Goal: Information Seeking & Learning: Understand process/instructions

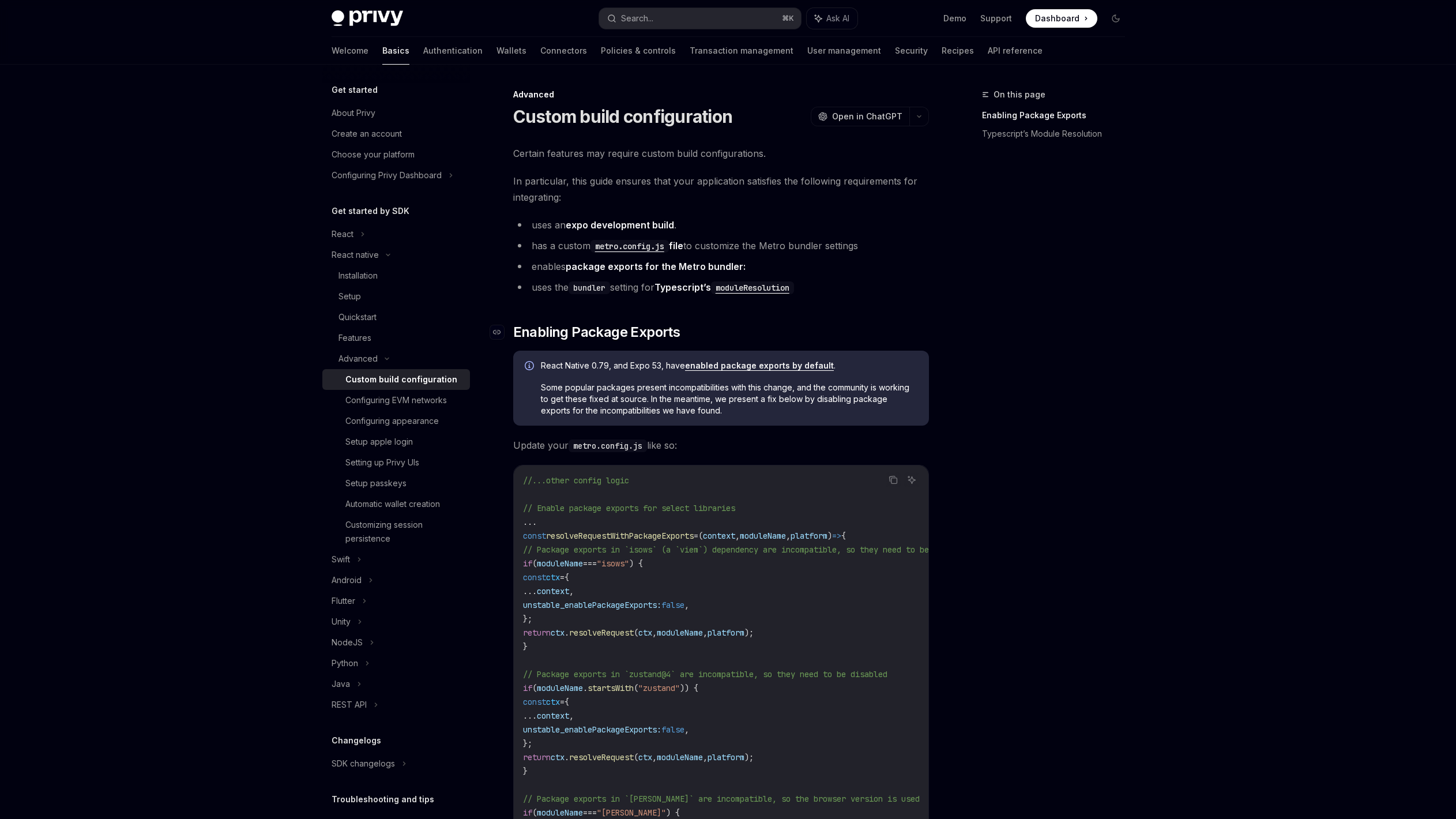
click at [534, 334] on span "Enabling Package Exports" at bounding box center [596, 332] width 167 height 18
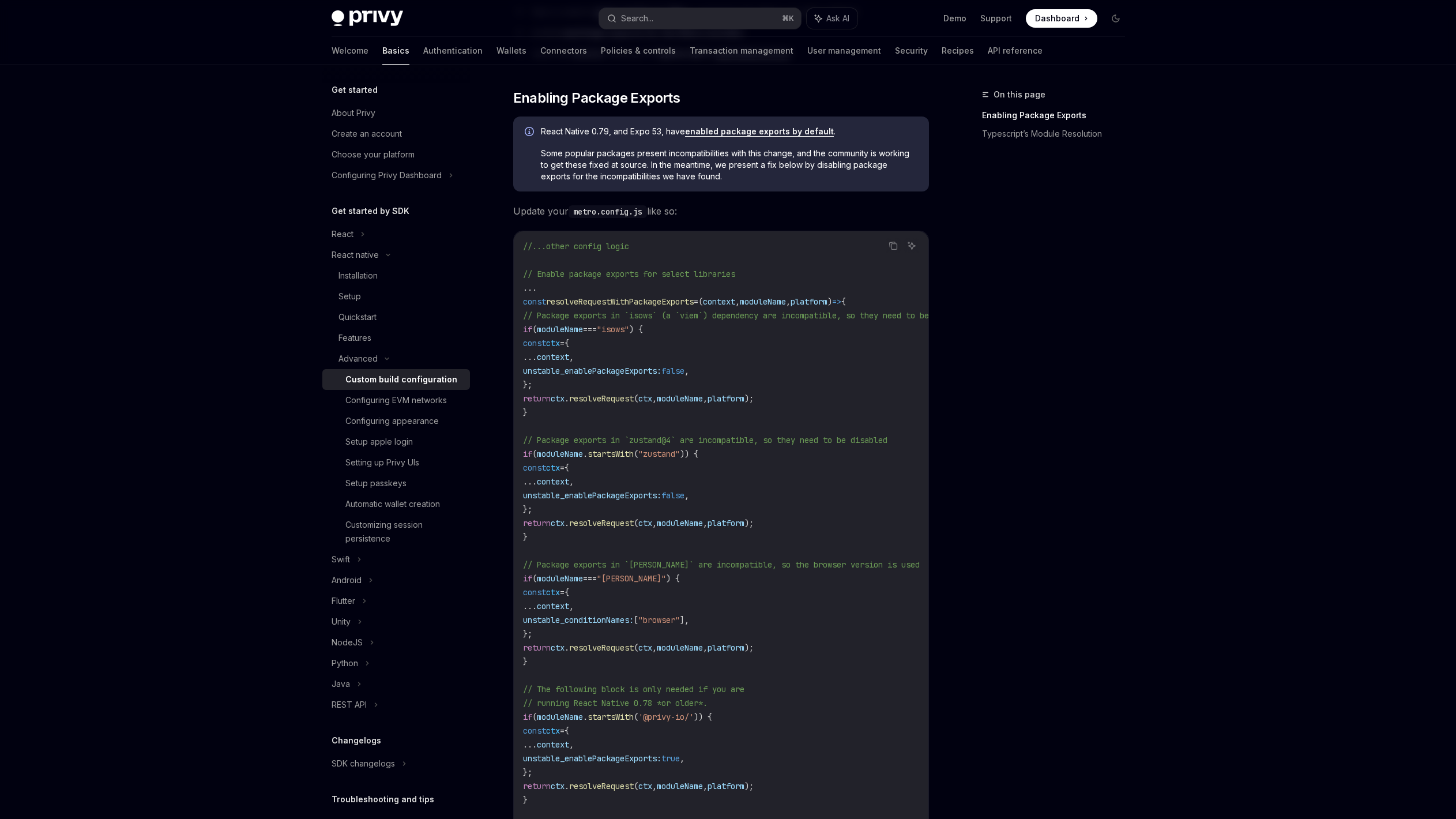
scroll to position [236, 0]
click at [534, 334] on div "Certain features may require custom build configurations. In particular, this g…" at bounding box center [721, 523] width 416 height 1226
click at [560, 332] on span "moduleName" at bounding box center [559, 328] width 46 height 10
click at [561, 332] on span "moduleName" at bounding box center [559, 328] width 46 height 10
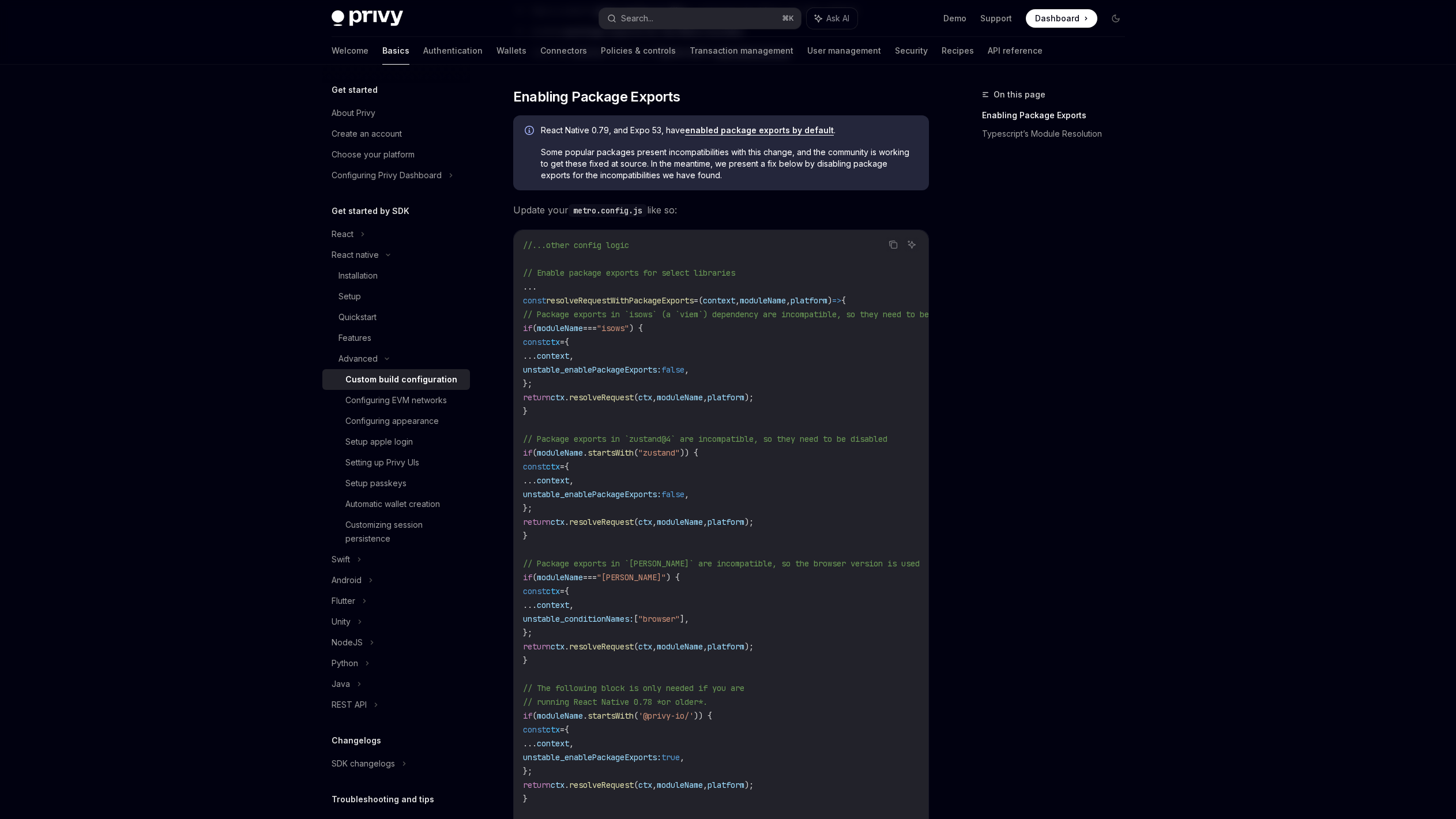
click at [599, 309] on span "// Package exports in `isows` (a `viem`) dependency are incompatible, so they n…" at bounding box center [747, 314] width 448 height 10
click at [602, 305] on span "resolveRequestWithPackageExports" at bounding box center [620, 300] width 147 height 10
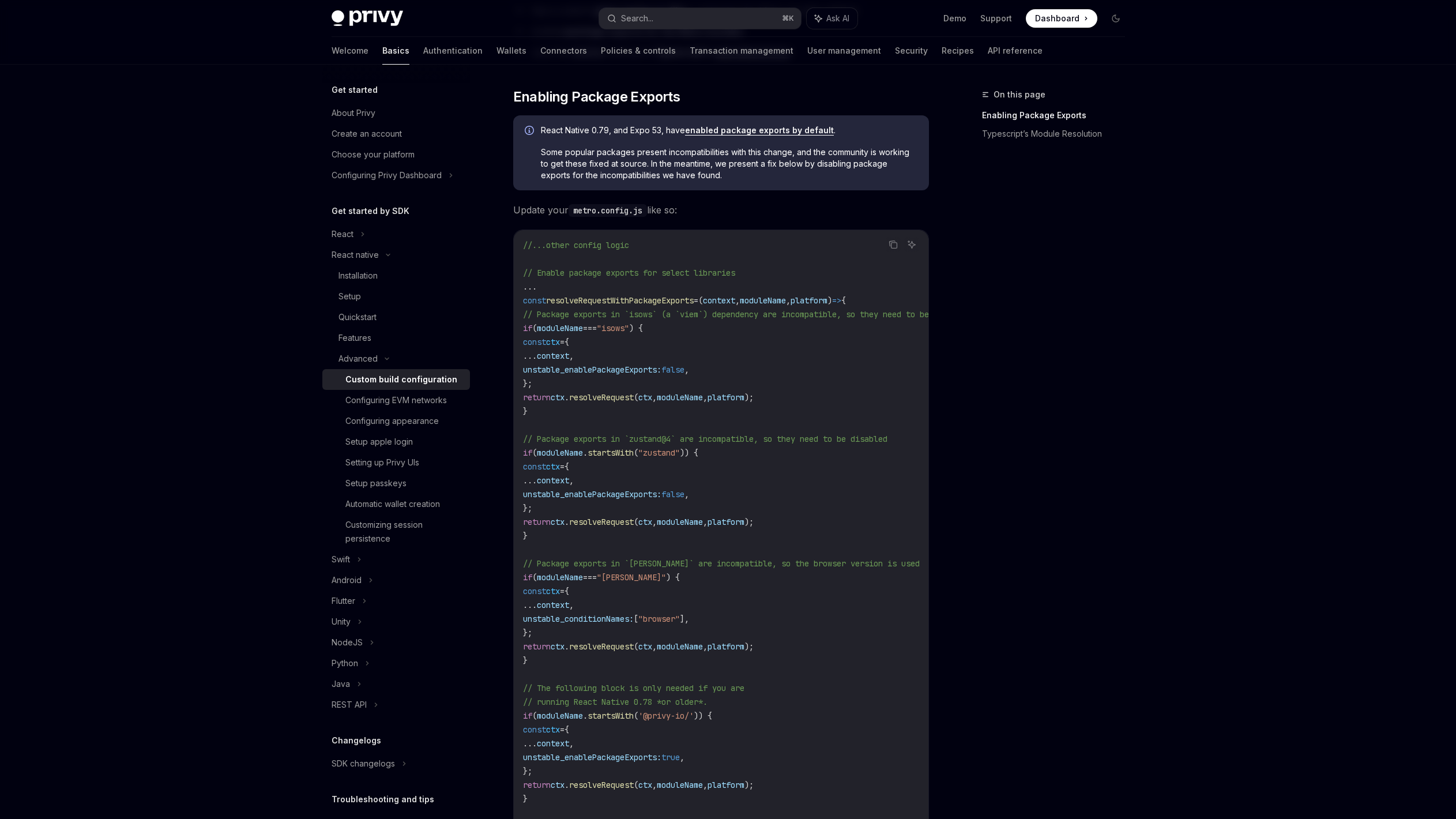
click at [602, 316] on span "// Package exports in `isows` (a `viem`) dependency are incompatible, so they n…" at bounding box center [747, 314] width 448 height 10
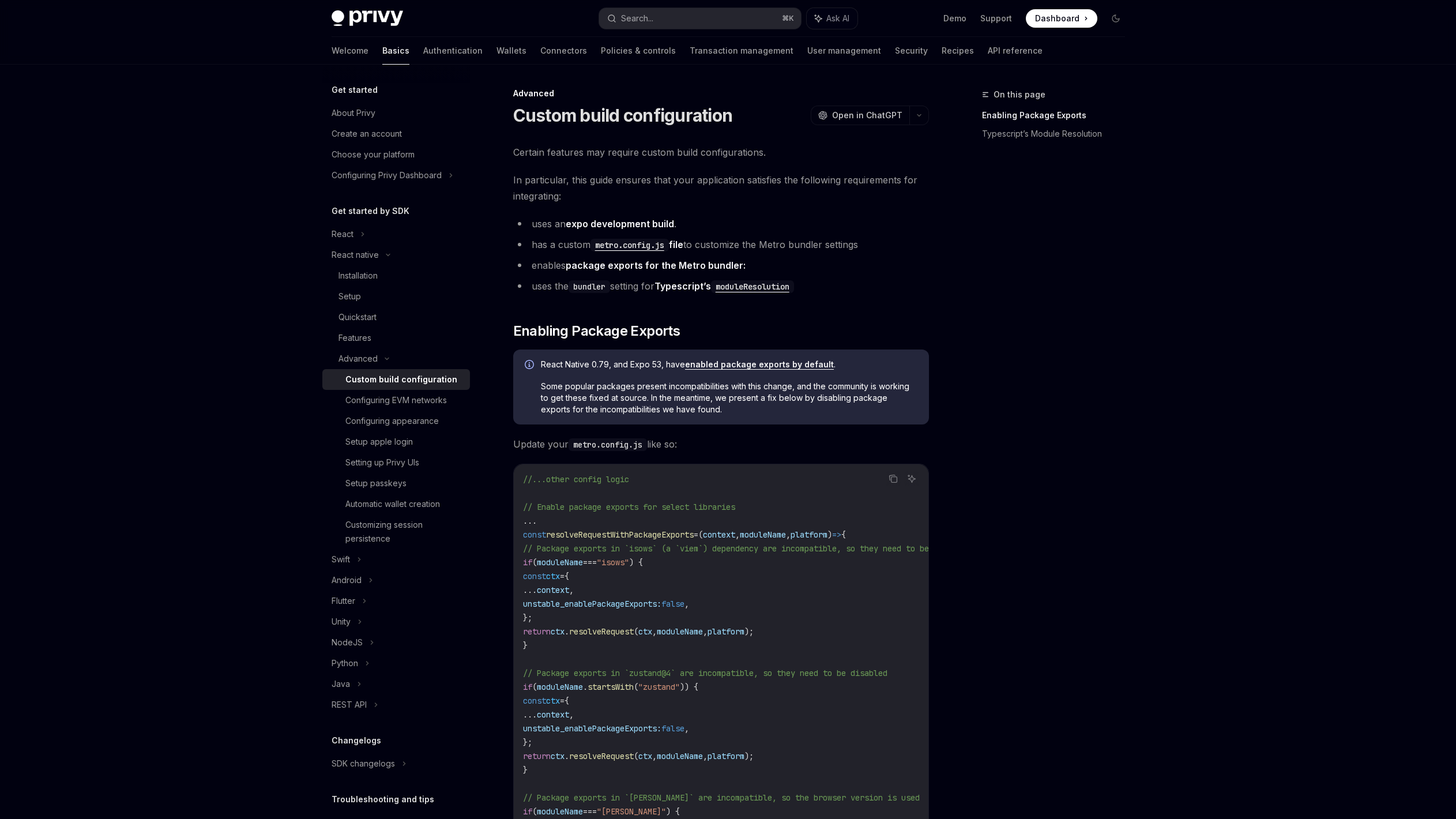
scroll to position [0, 0]
click at [388, 360] on icon at bounding box center [386, 359] width 14 height 4
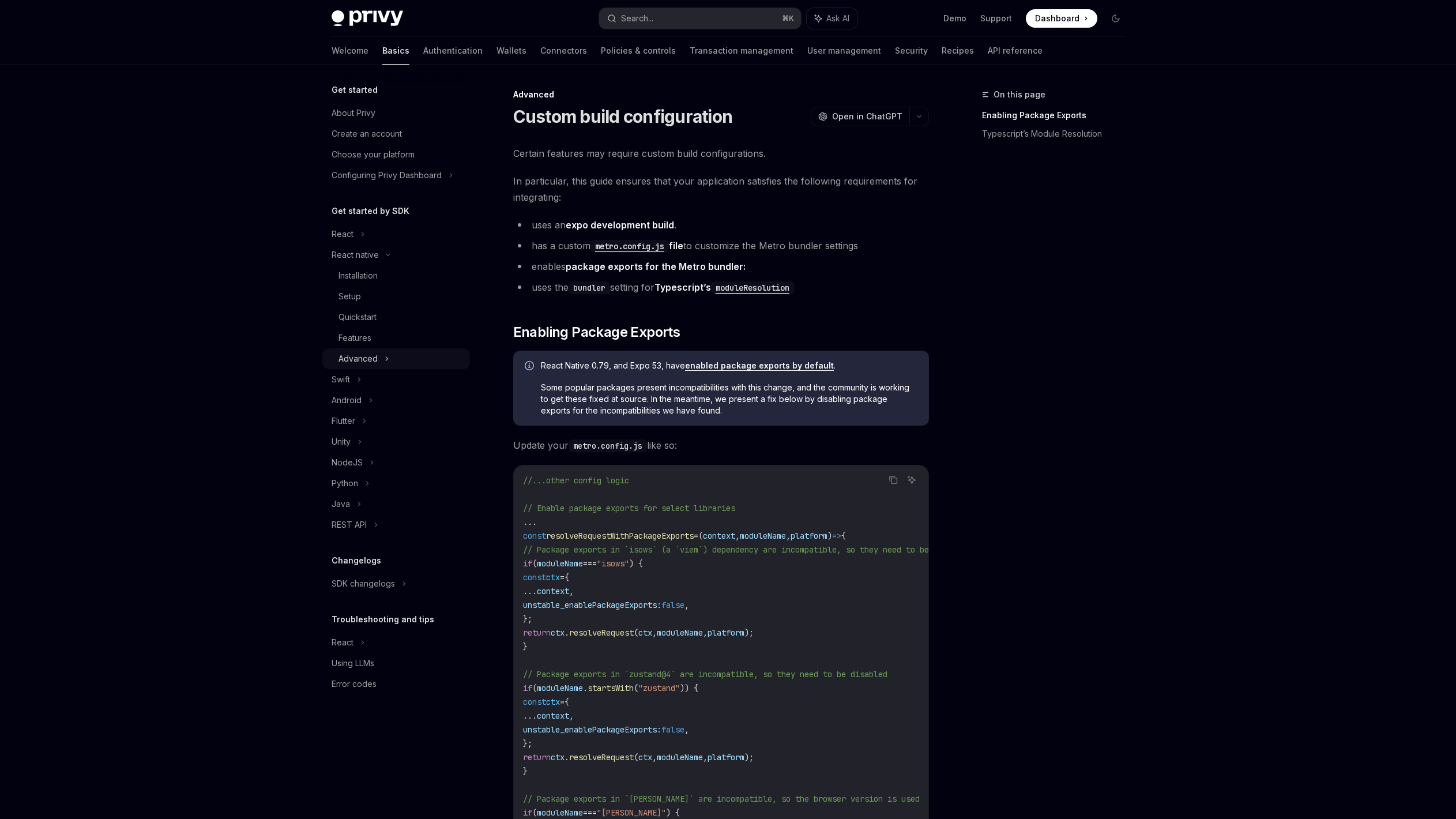
click at [388, 360] on icon at bounding box center [386, 358] width 4 height 14
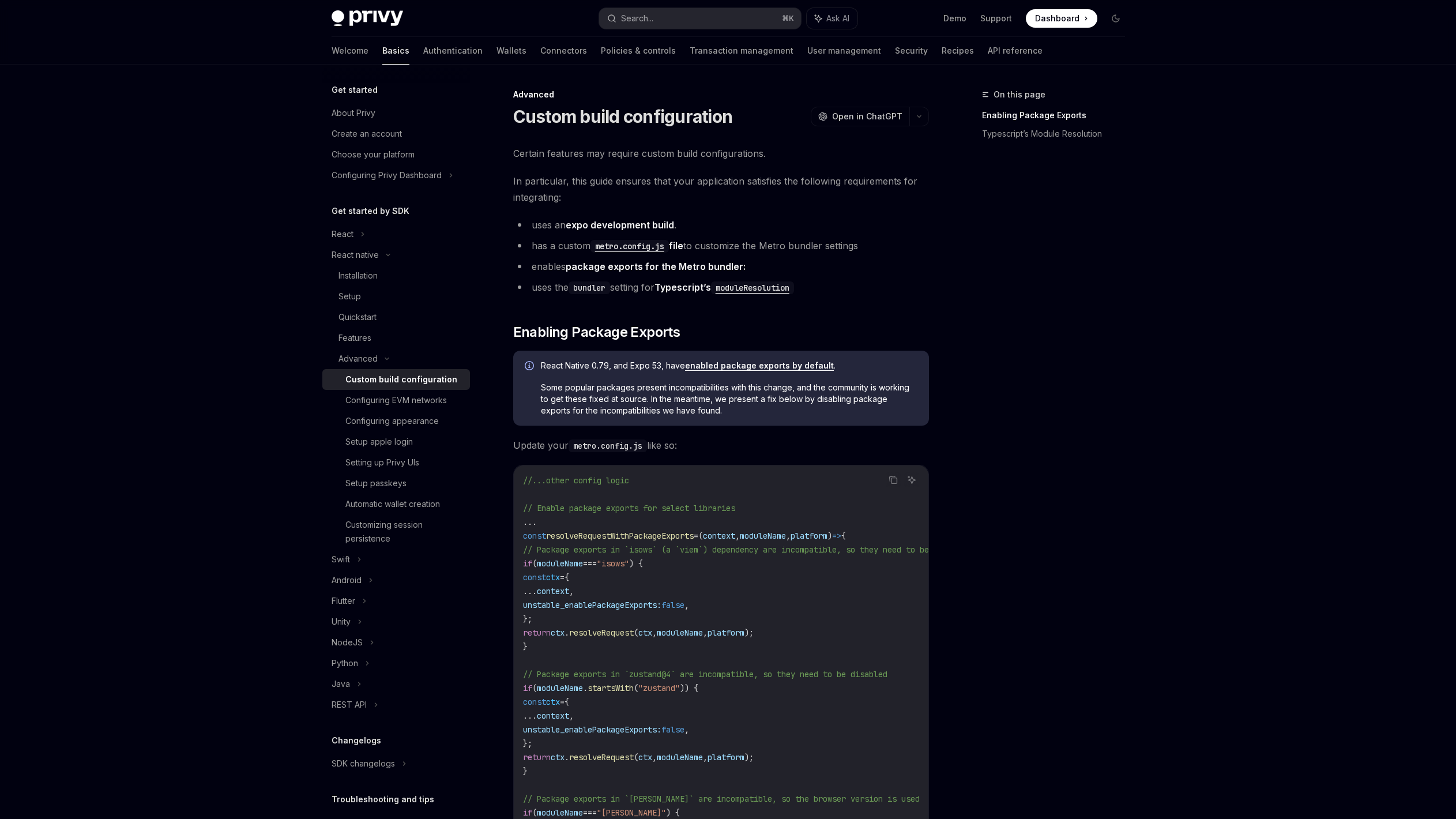
click at [583, 400] on span "Some popular packages present incompatibilities with this change, and the commu…" at bounding box center [729, 398] width 376 height 34
click at [569, 328] on span "Enabling Package Exports" at bounding box center [596, 332] width 167 height 18
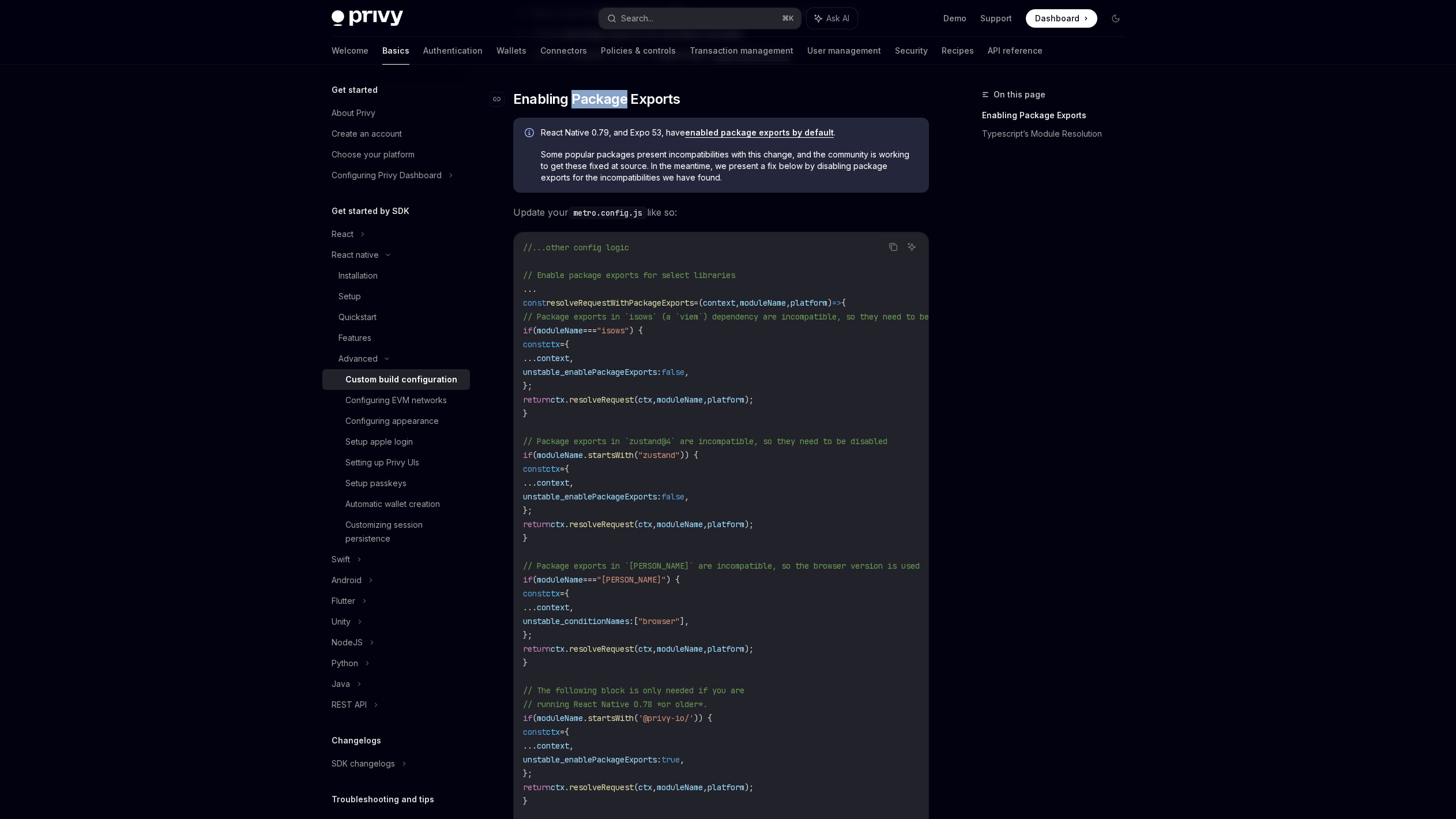
scroll to position [236, 0]
click at [569, 328] on div "Certain features may require custom build configurations. In particular, this g…" at bounding box center [721, 523] width 416 height 1226
click at [567, 335] on code "//...other config logic // Enable package exports for select libraries ... cons…" at bounding box center [760, 578] width 475 height 678
click at [402, 255] on div "React native" at bounding box center [396, 255] width 147 height 20
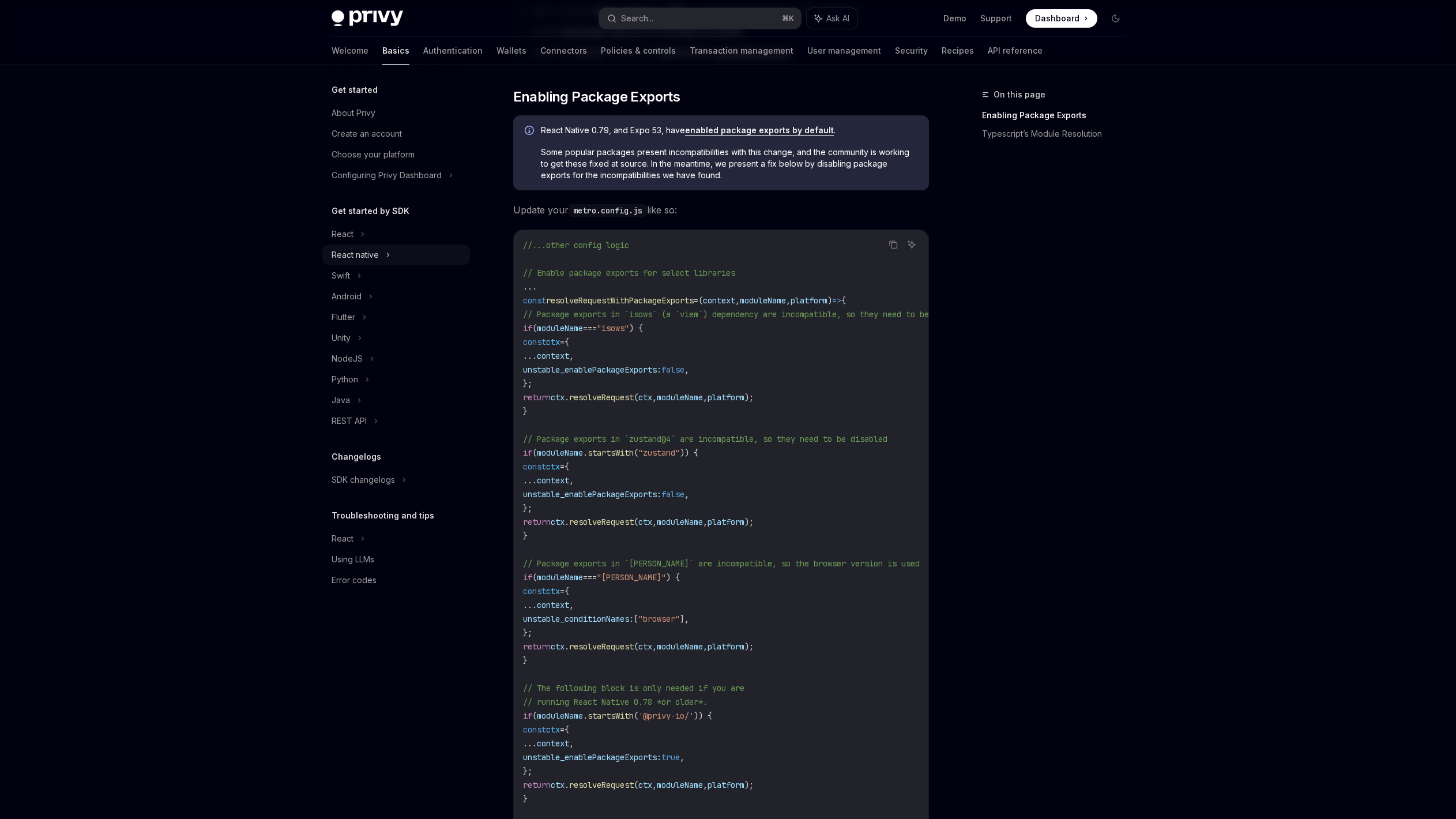
click at [400, 246] on div "React native" at bounding box center [396, 255] width 147 height 20
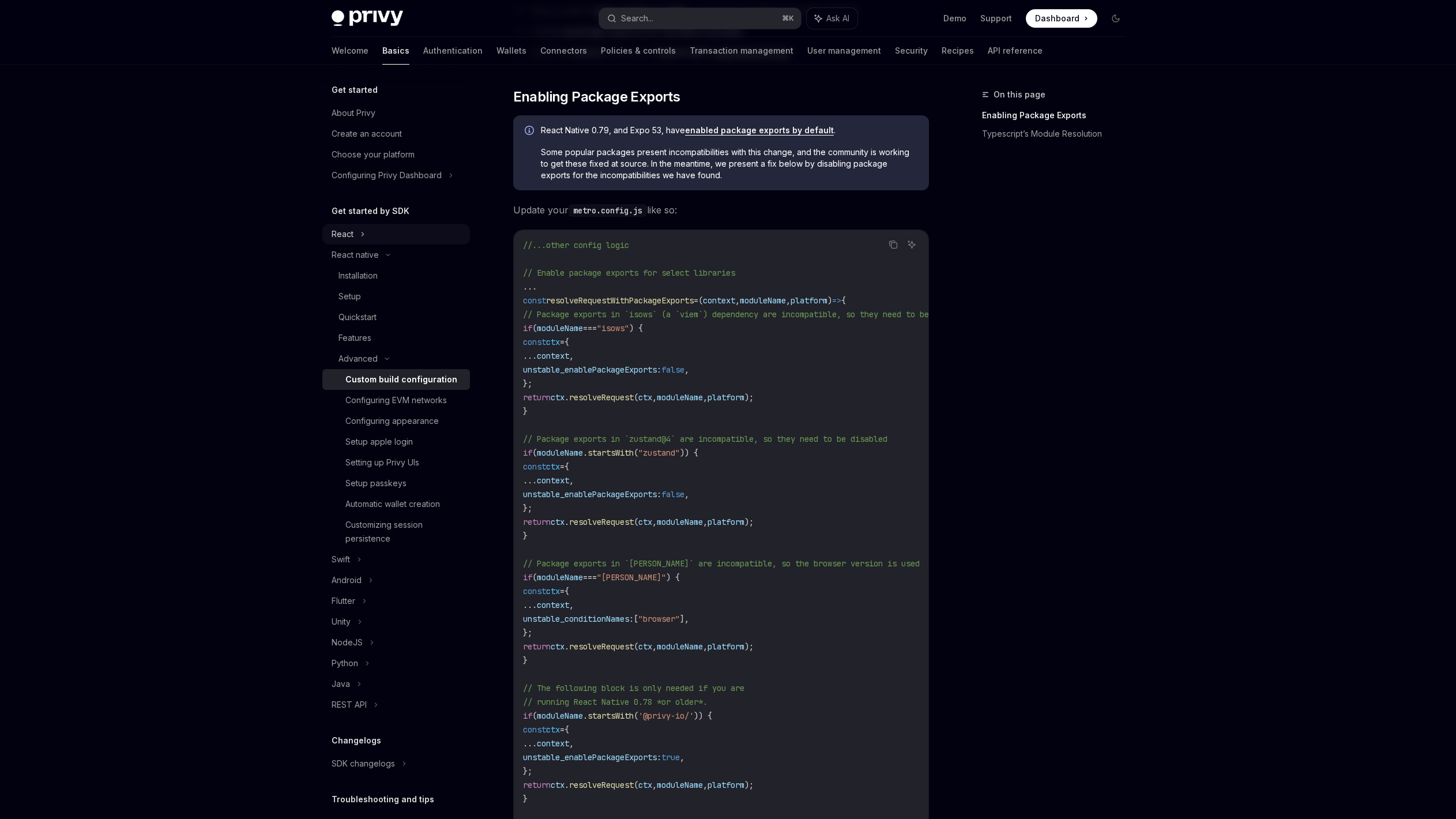
click at [398, 238] on div "React" at bounding box center [396, 234] width 147 height 20
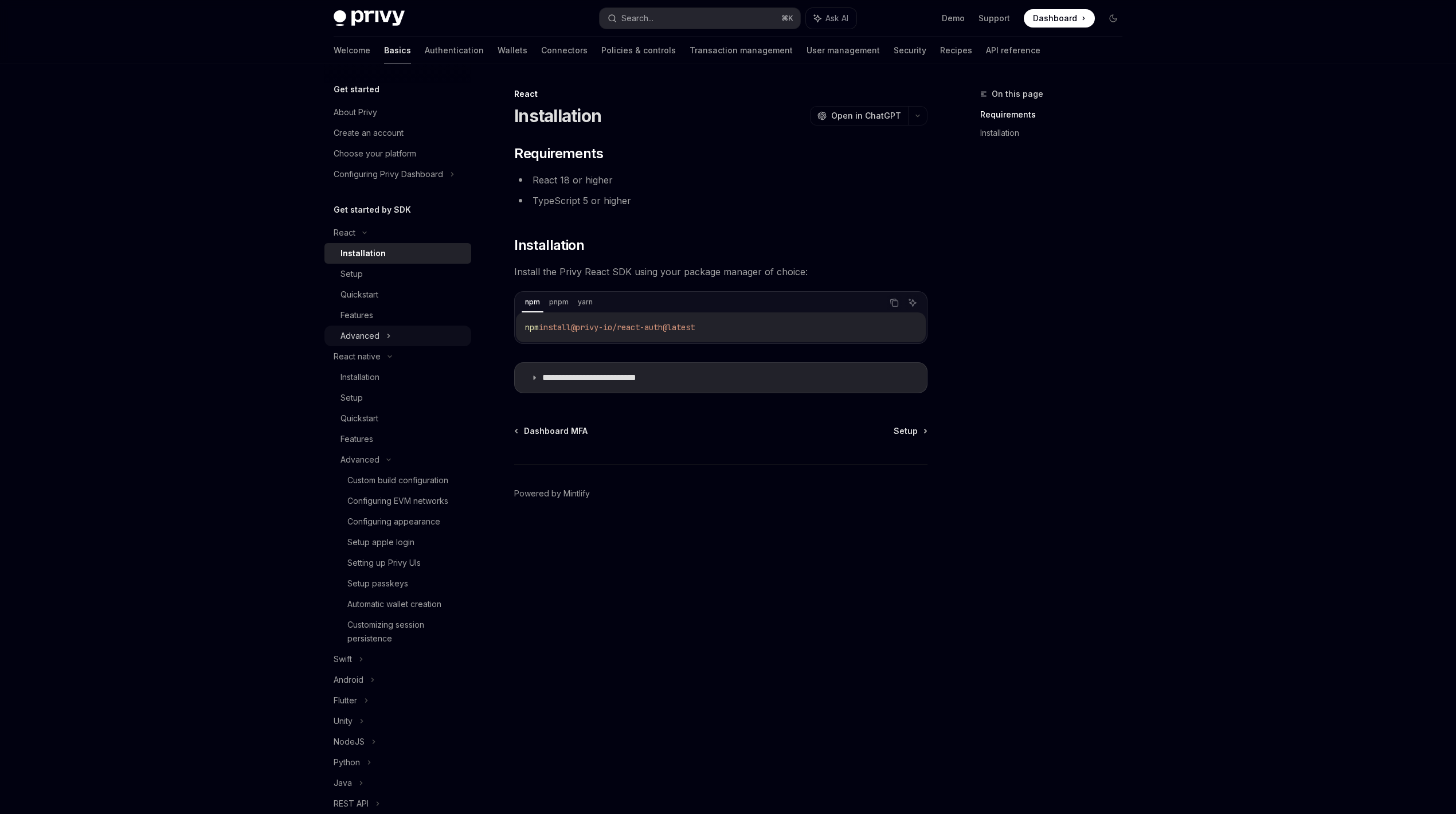
click at [418, 333] on div "Advanced" at bounding box center [398, 336] width 146 height 20
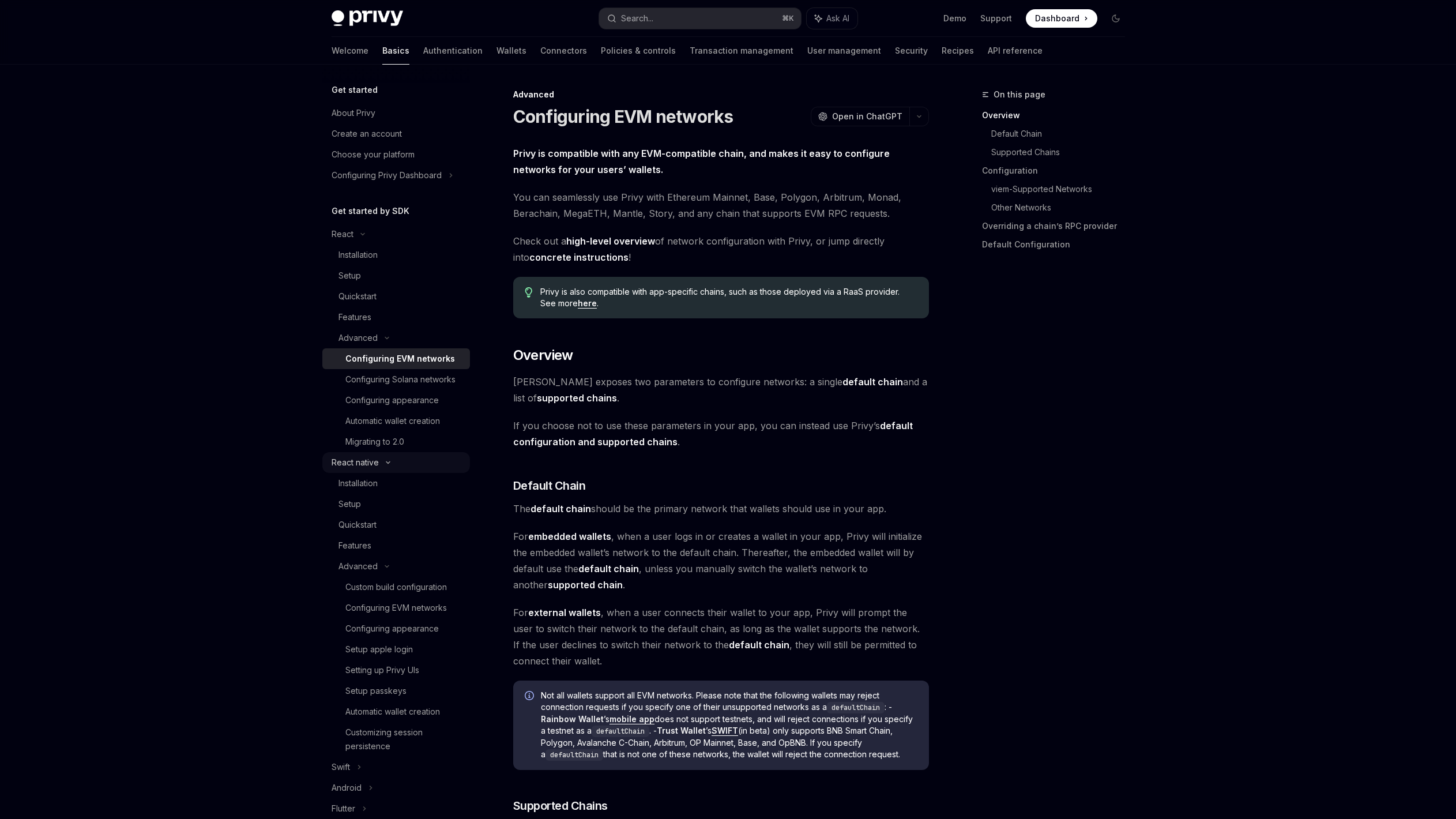
click at [400, 473] on div "React native" at bounding box center [396, 462] width 147 height 20
click at [387, 230] on div "React" at bounding box center [396, 234] width 147 height 20
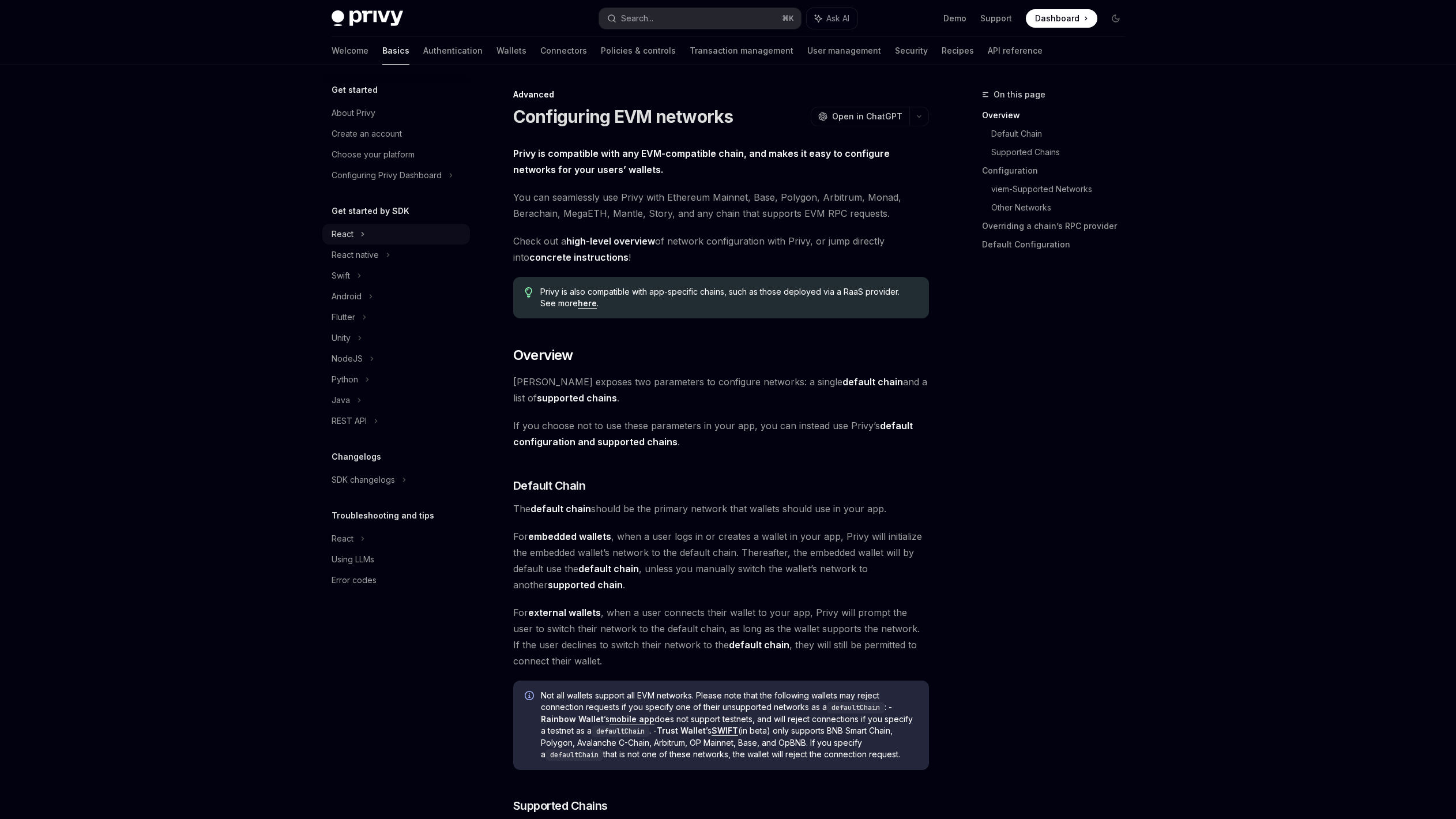
click at [387, 230] on div "React" at bounding box center [396, 234] width 147 height 20
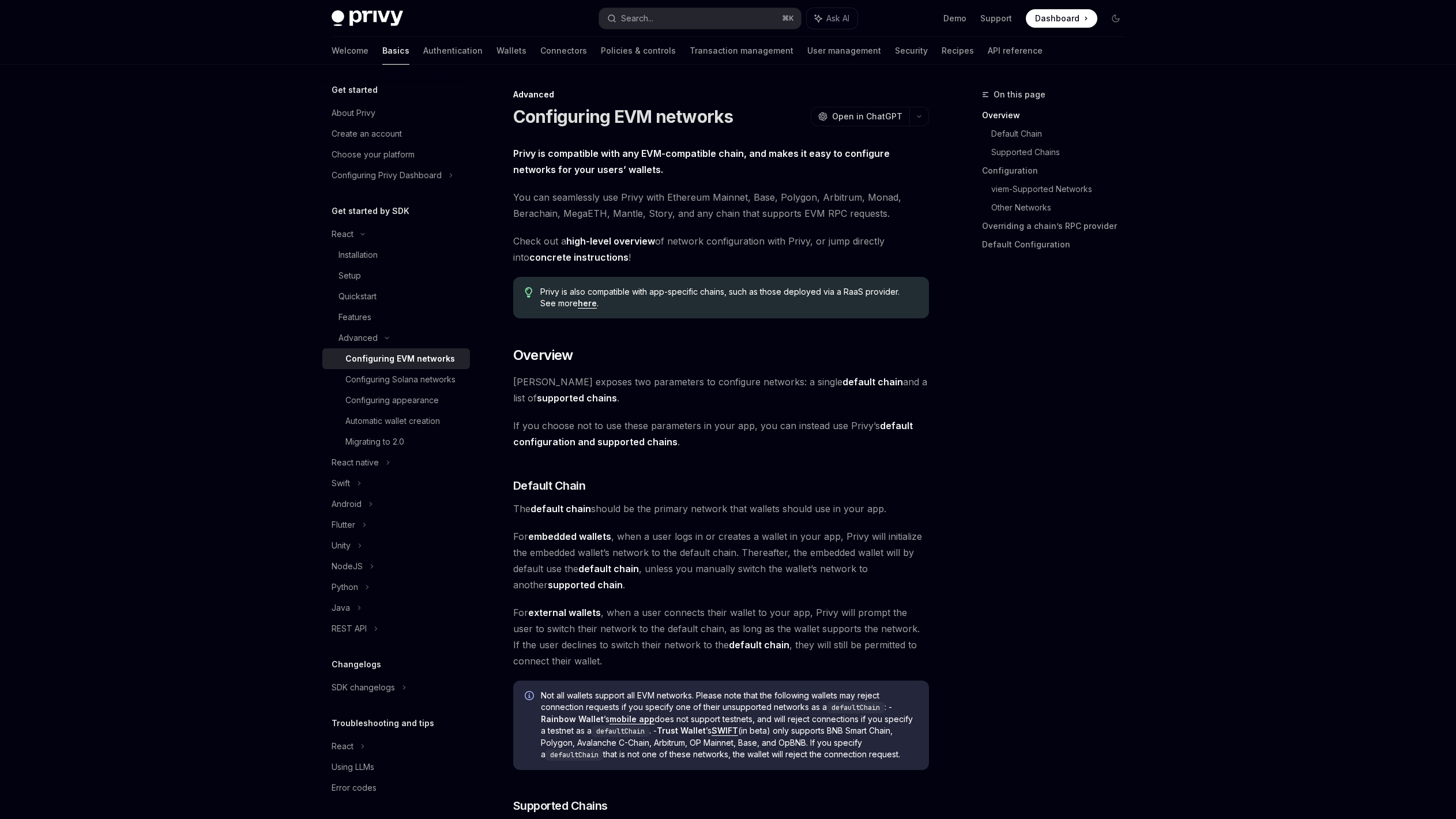
click at [356, 277] on div "Setup" at bounding box center [349, 275] width 23 height 14
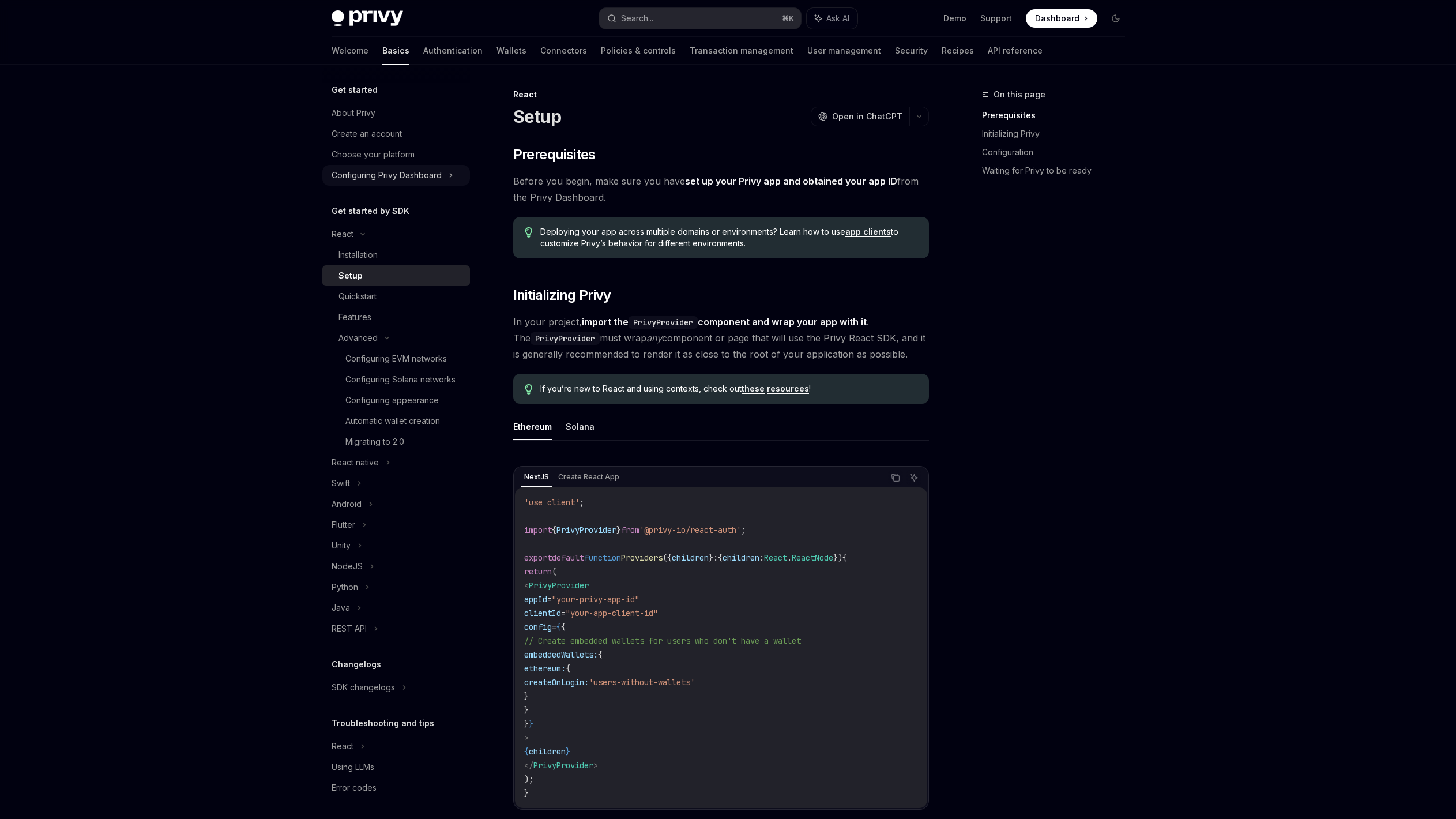
click at [430, 174] on div "Configuring Privy Dashboard" at bounding box center [386, 175] width 110 height 14
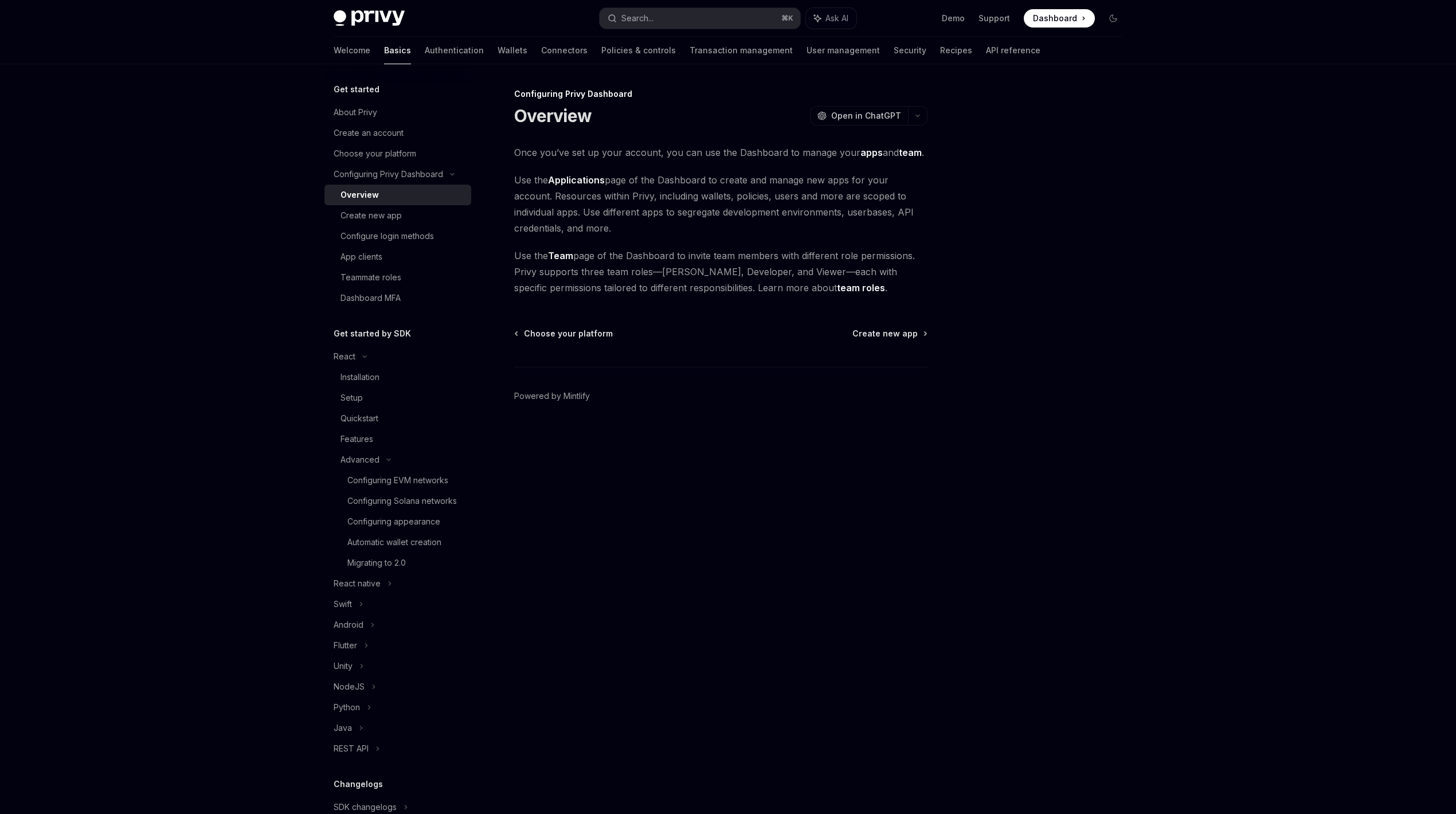
click at [536, 202] on span "Use the Applications page of the Dashboard to create and manage new apps for yo…" at bounding box center [721, 204] width 413 height 65
click at [536, 151] on span "Once you’ve set up your account, you can use the Dashboard to manage your apps …" at bounding box center [721, 152] width 413 height 16
click at [541, 226] on span "Use the Applications page of the Dashboard to create and manage new apps for yo…" at bounding box center [721, 204] width 413 height 65
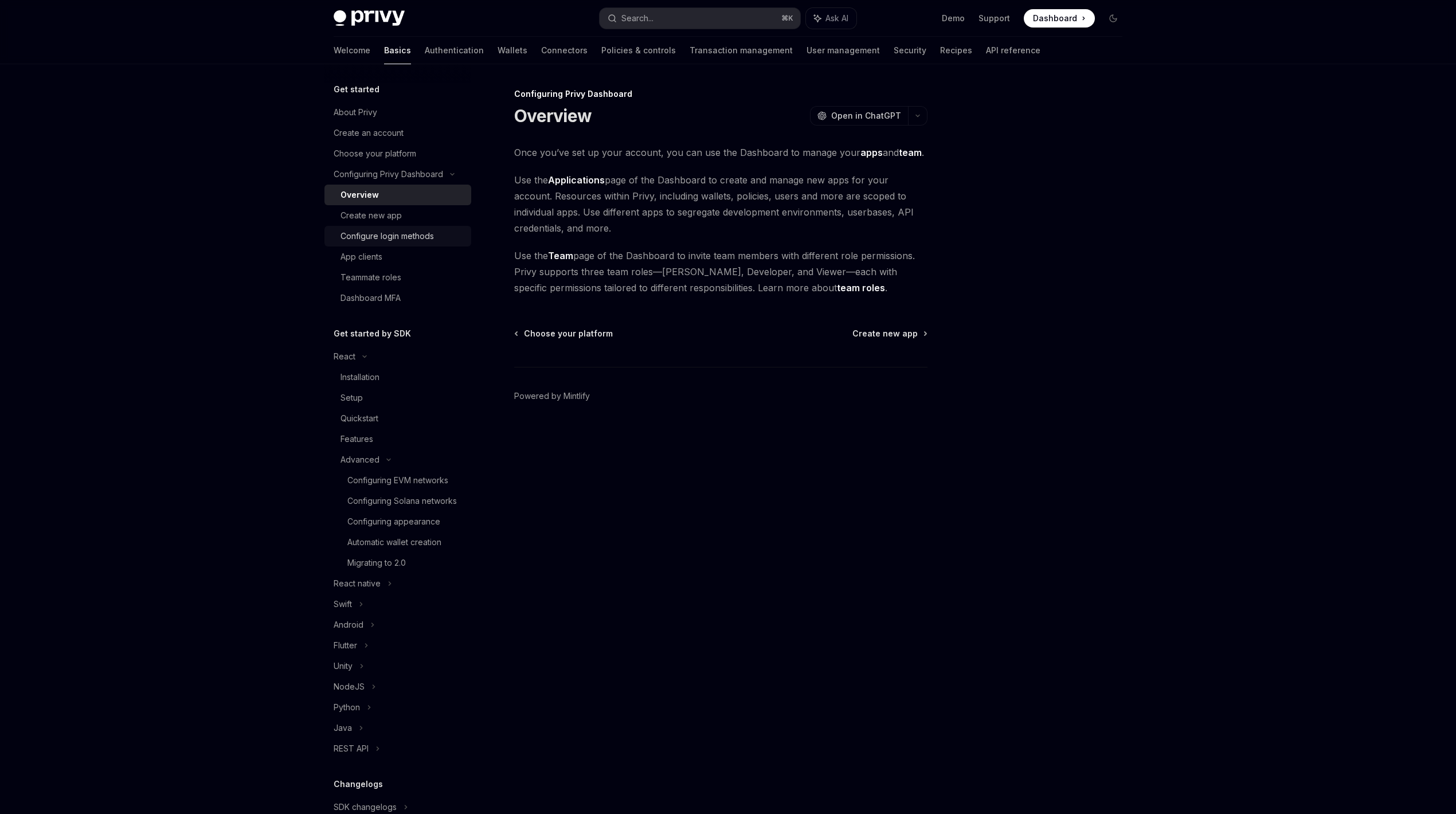
click at [442, 232] on div "Configure login methods" at bounding box center [402, 236] width 124 height 14
type textarea "*"
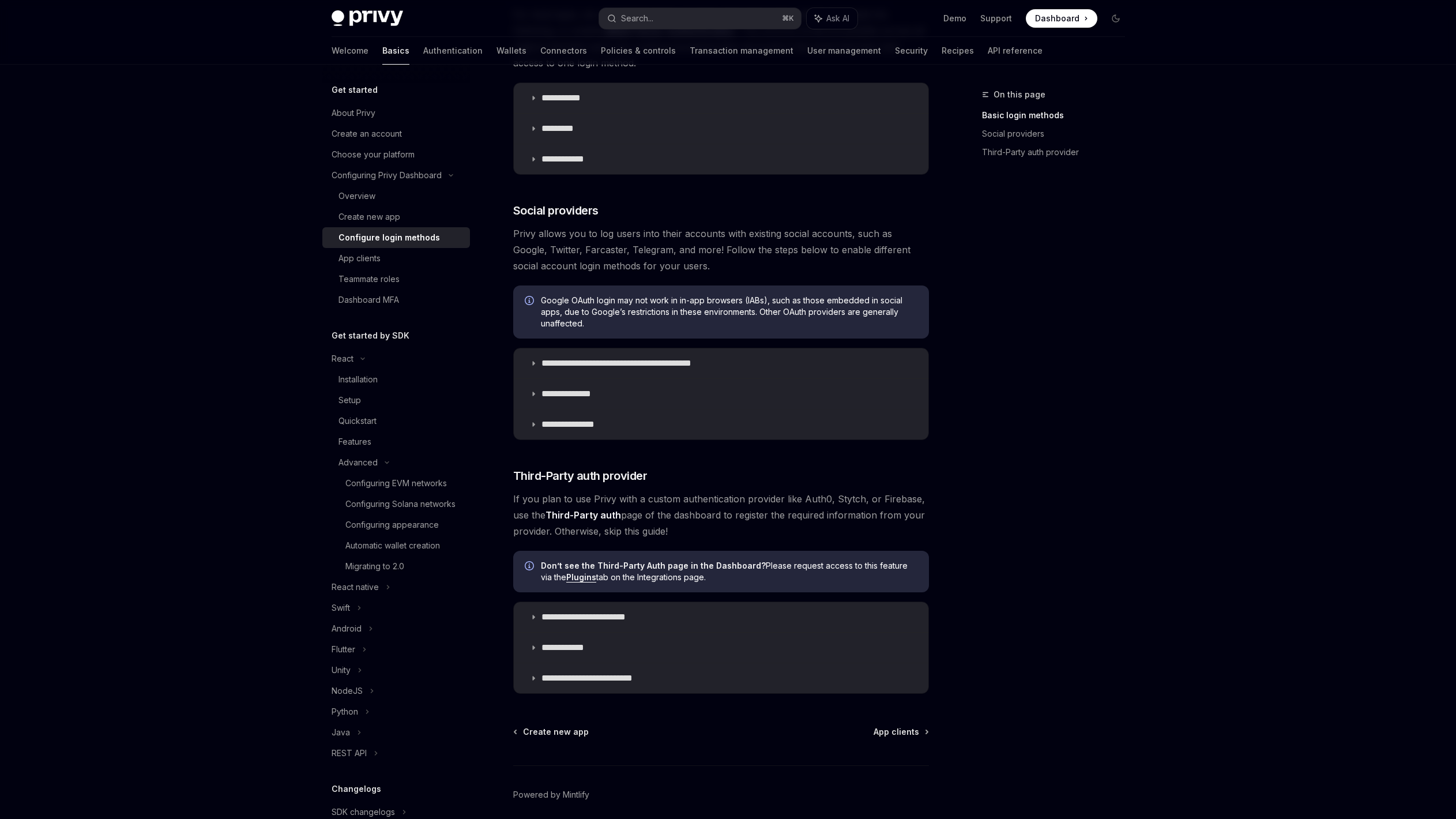
scroll to position [241, 0]
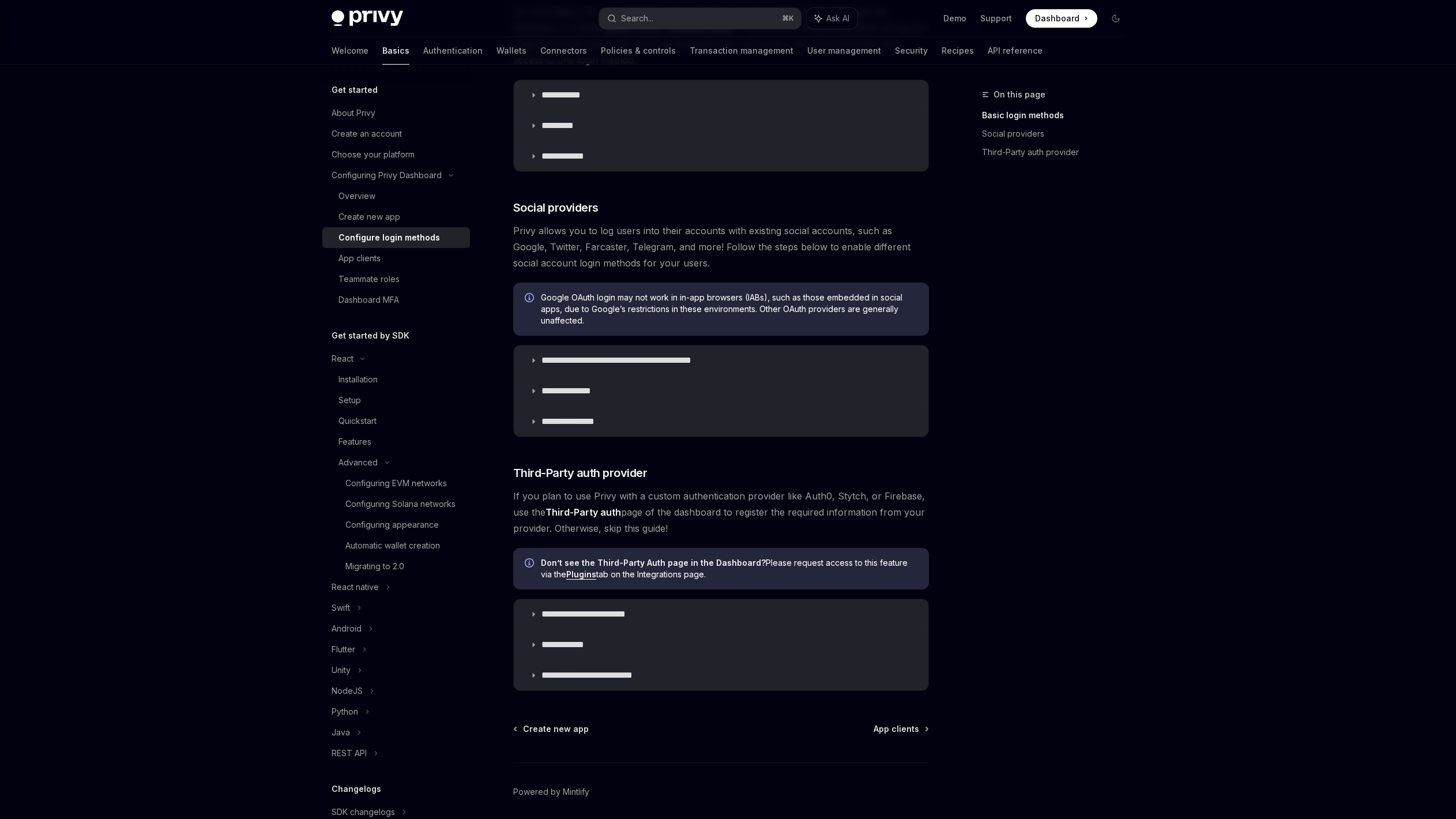
click at [633, 505] on span "If you plan to use Privy with a custom authentication provider like Auth0, Styt…" at bounding box center [721, 512] width 416 height 48
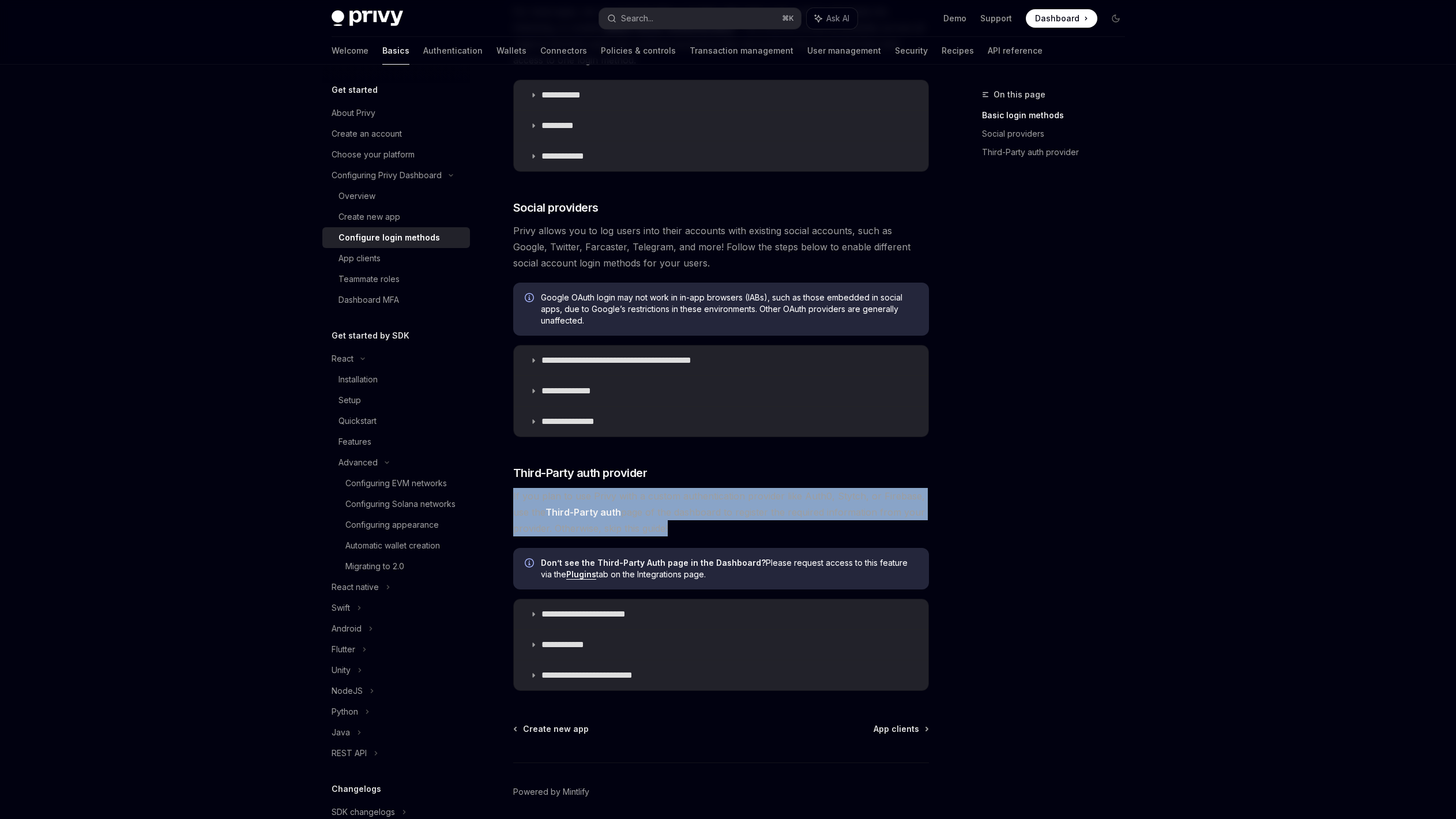
click at [633, 505] on span "If you plan to use Privy with a custom authentication provider like Auth0, Styt…" at bounding box center [721, 512] width 416 height 48
click at [645, 497] on span "If you plan to use Privy with a custom authentication provider like Auth0, Styt…" at bounding box center [721, 512] width 416 height 48
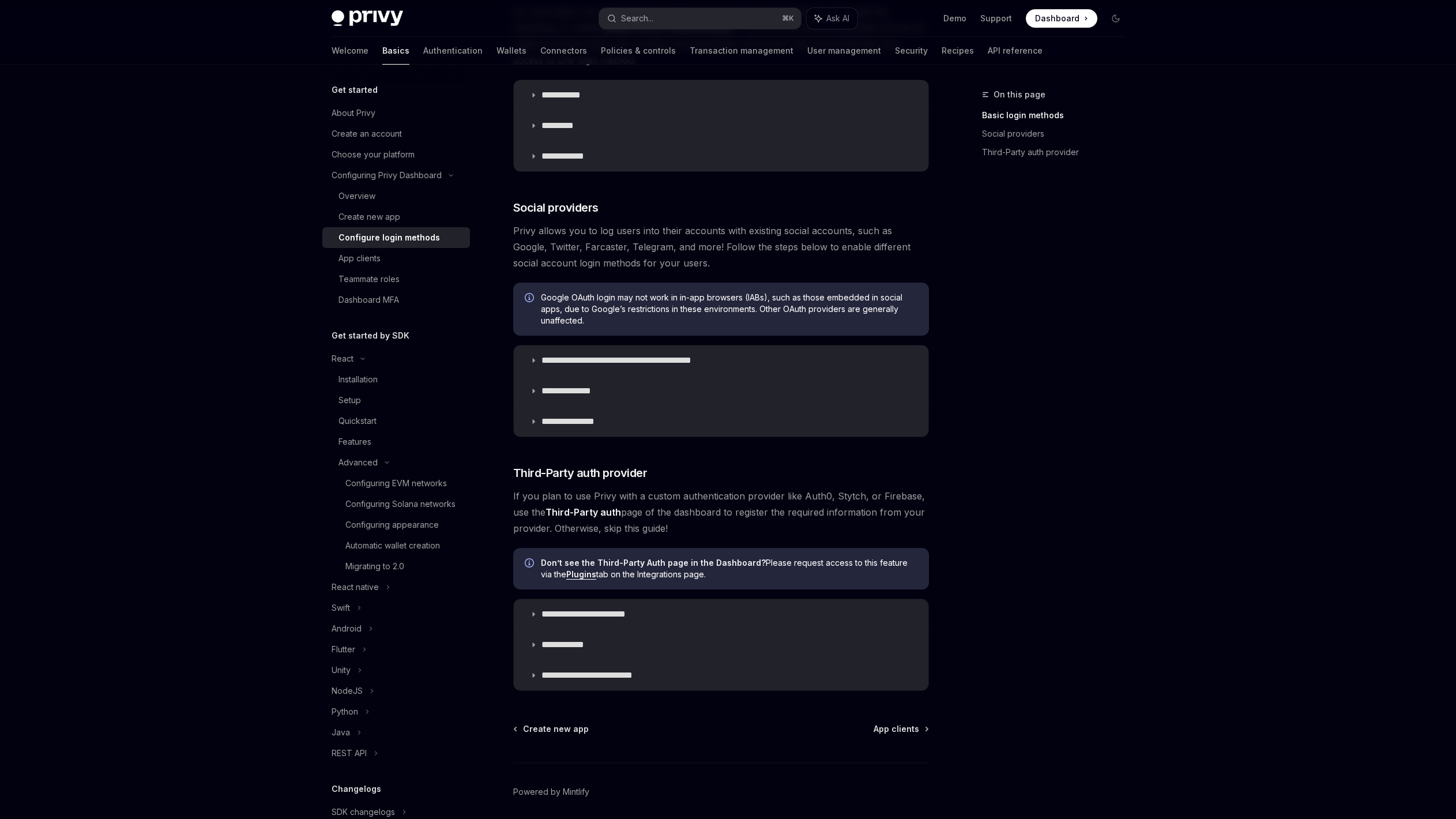
click at [654, 505] on span "If you plan to use Privy with a custom authentication provider like Auth0, Styt…" at bounding box center [721, 512] width 416 height 48
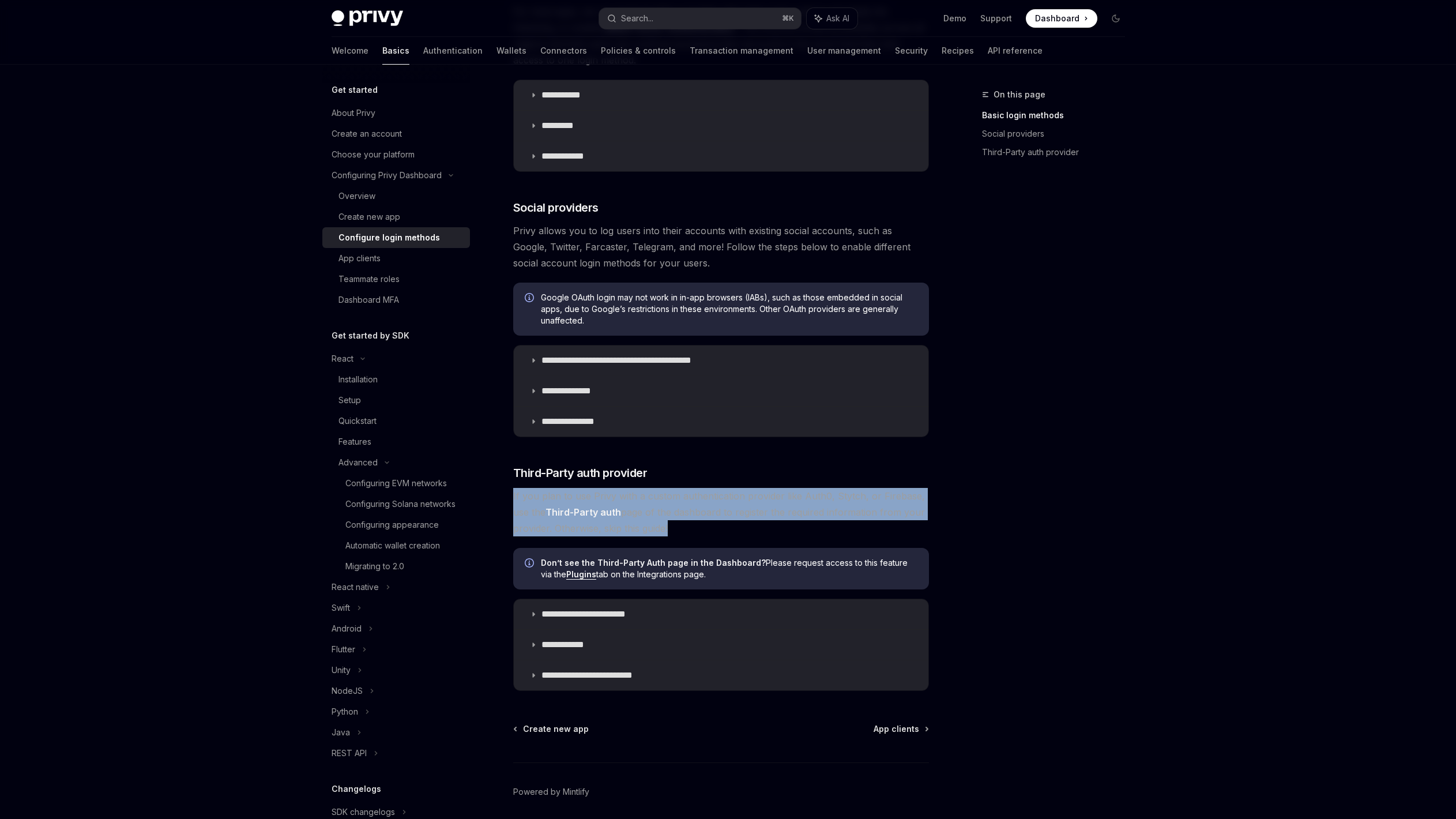
click at [655, 505] on span "If you plan to use Privy with a custom authentication provider like Auth0, Styt…" at bounding box center [721, 512] width 416 height 48
click at [663, 505] on span "If you plan to use Privy with a custom authentication provider like Auth0, Styt…" at bounding box center [721, 512] width 416 height 48
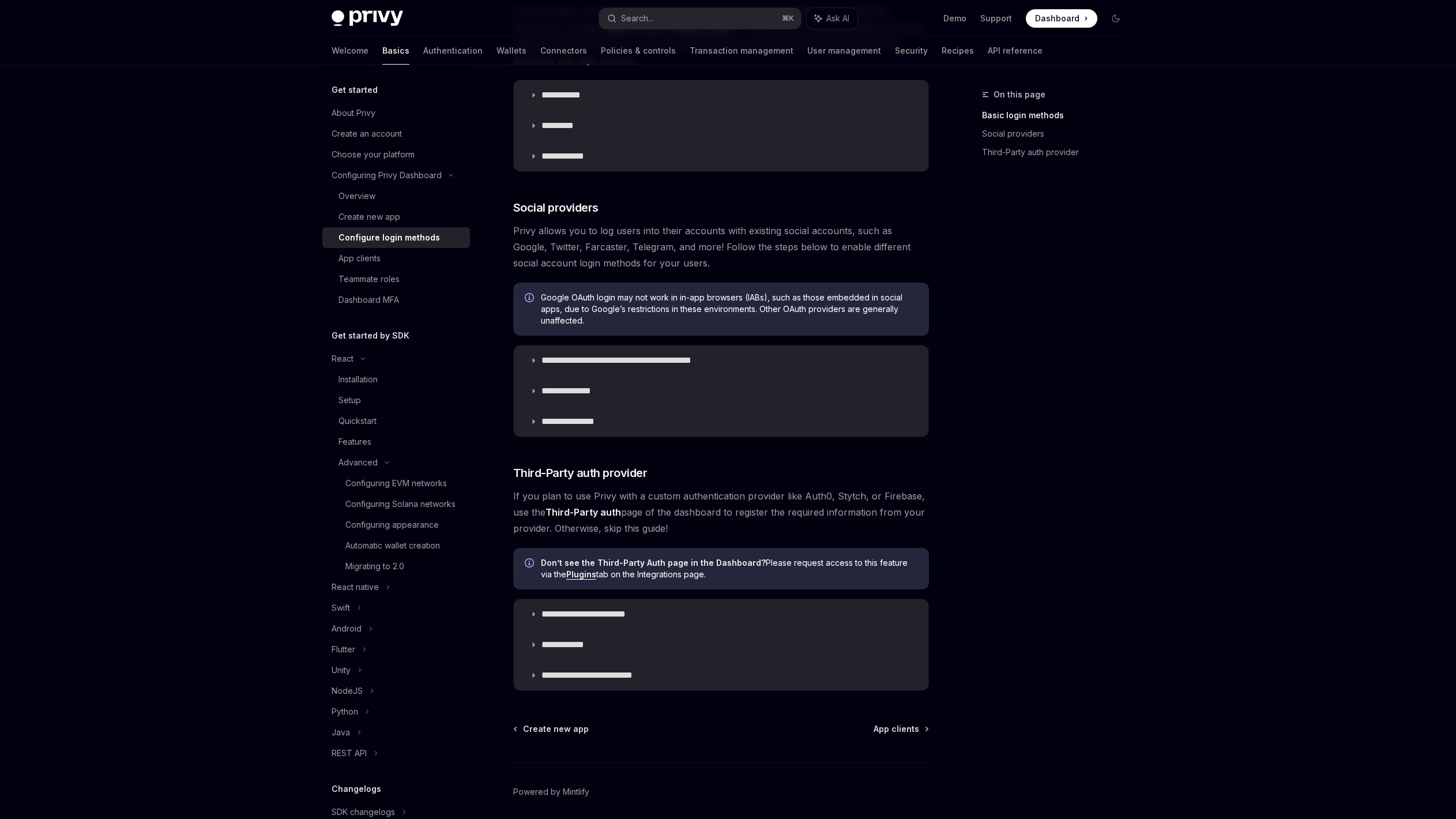
click at [627, 253] on span "Privy allows you to log users into their accounts with existing social accounts…" at bounding box center [721, 247] width 416 height 48
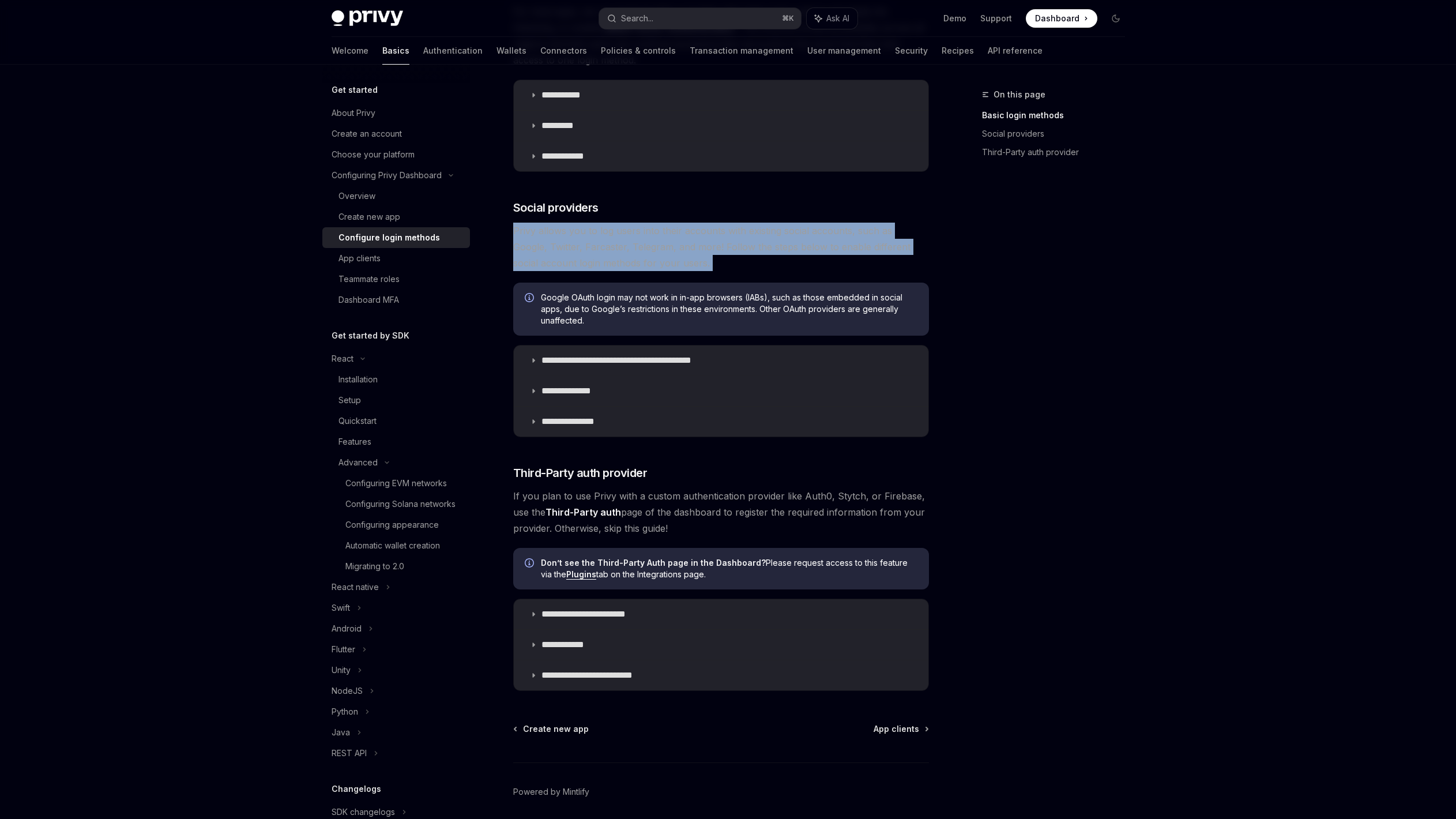
click at [627, 253] on span "Privy allows you to log users into their accounts with existing social accounts…" at bounding box center [721, 247] width 416 height 48
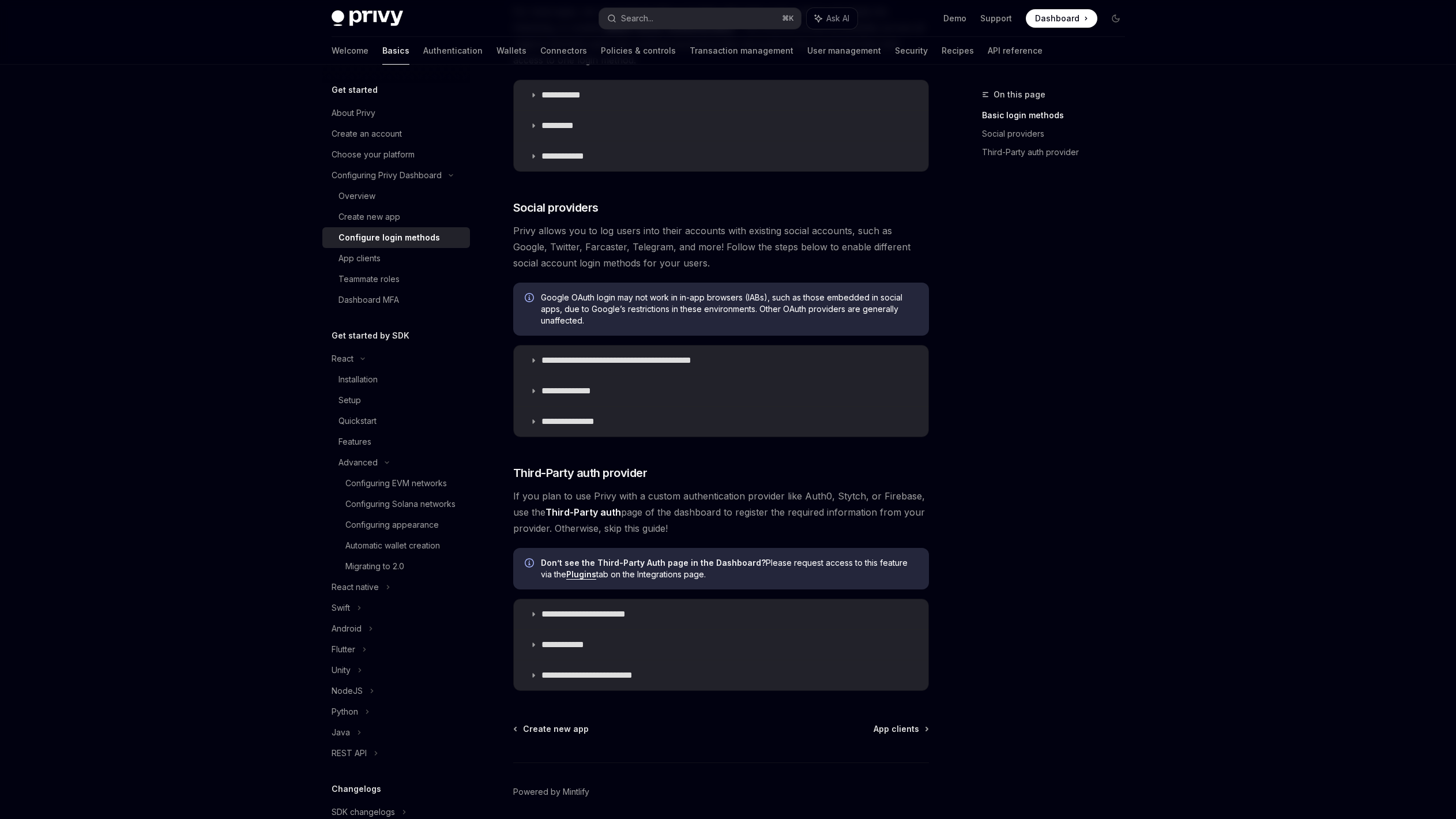
click at [635, 252] on span "Privy allows you to log users into their accounts with existing social accounts…" at bounding box center [721, 247] width 416 height 48
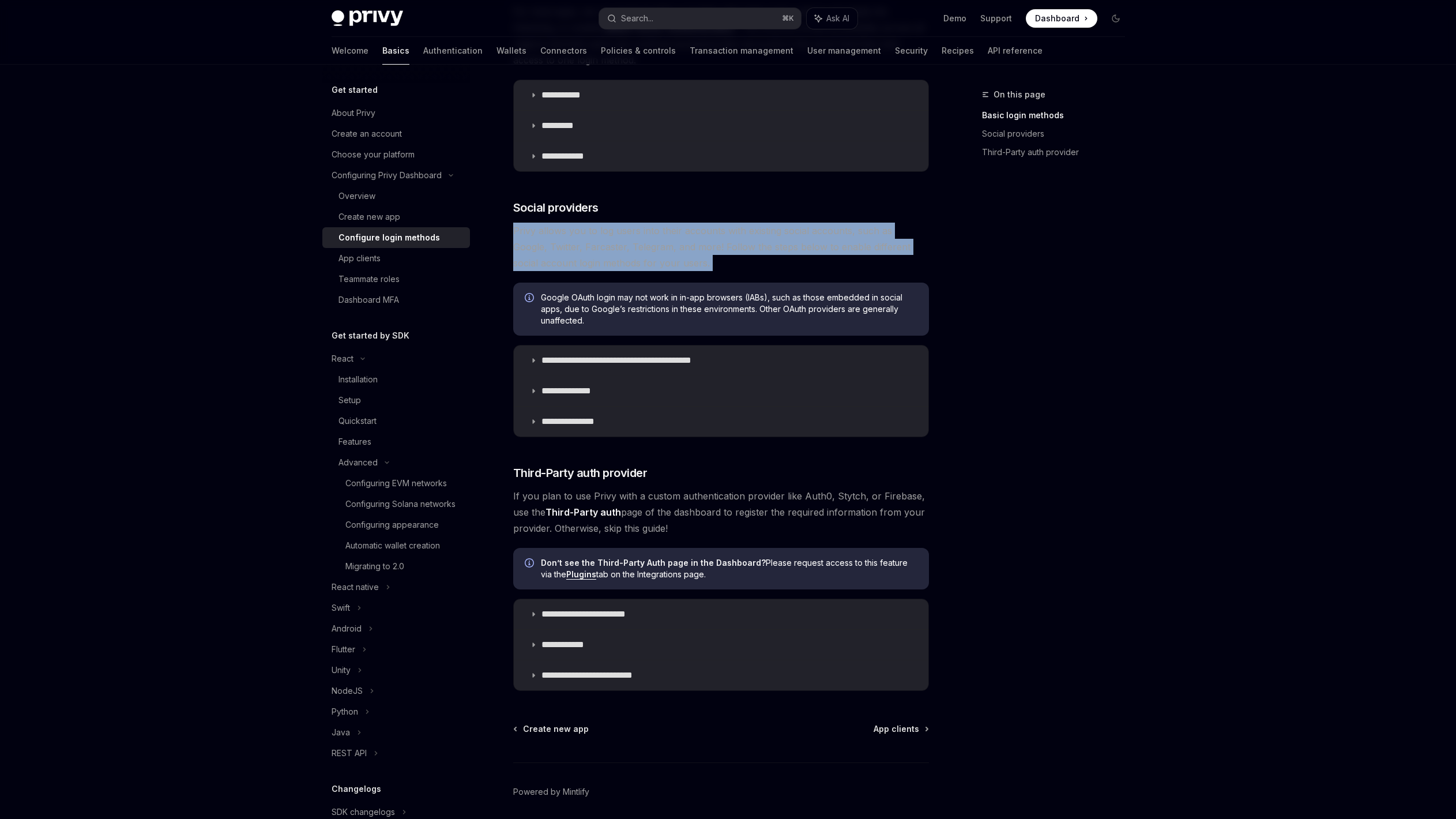
click at [635, 252] on span "Privy allows you to log users into their accounts with existing social accounts…" at bounding box center [721, 247] width 416 height 48
click at [649, 255] on span "Privy allows you to log users into their accounts with existing social accounts…" at bounding box center [721, 247] width 416 height 48
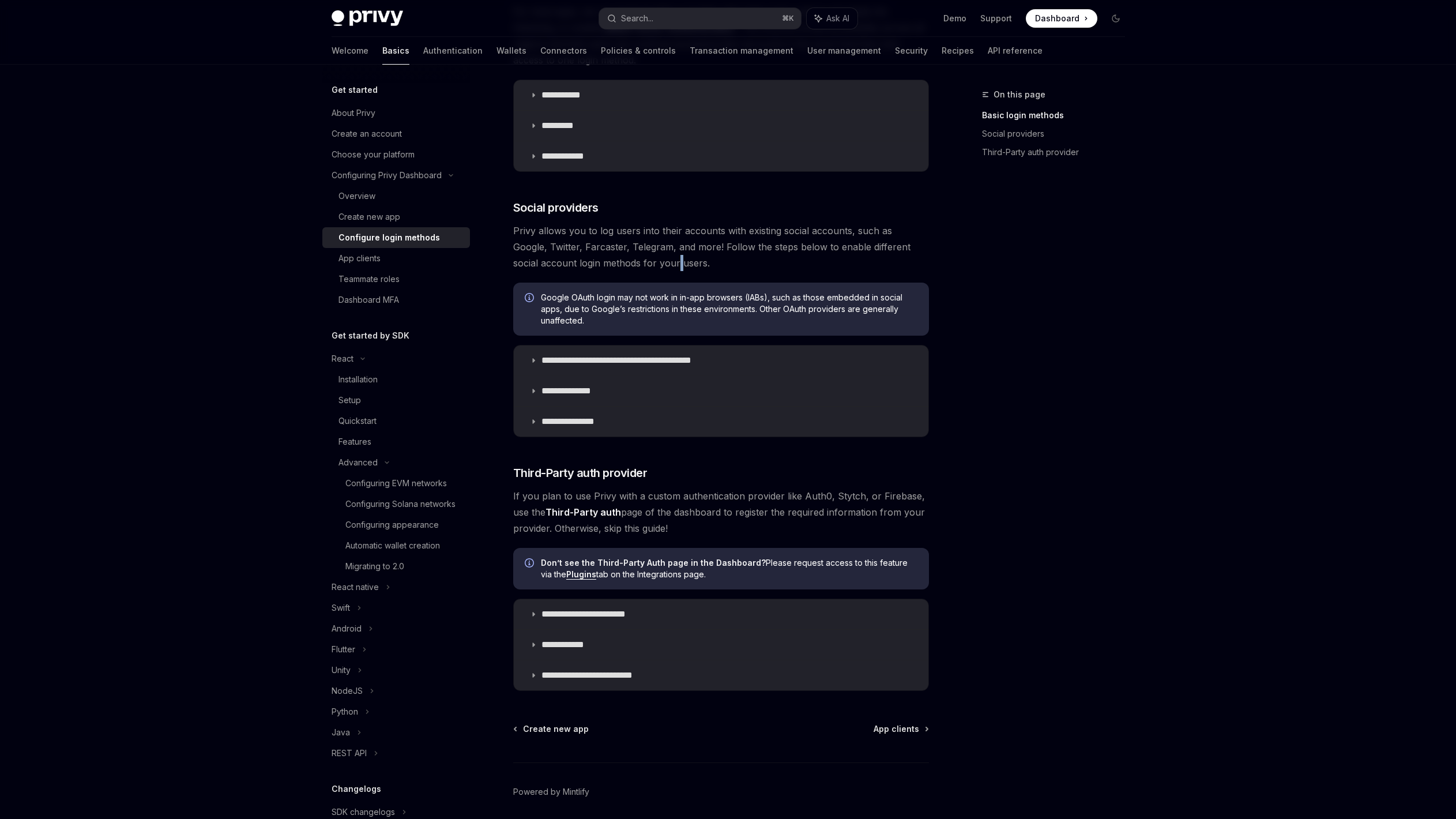
click at [650, 255] on span "Privy allows you to log users into their accounts with existing social accounts…" at bounding box center [721, 247] width 416 height 48
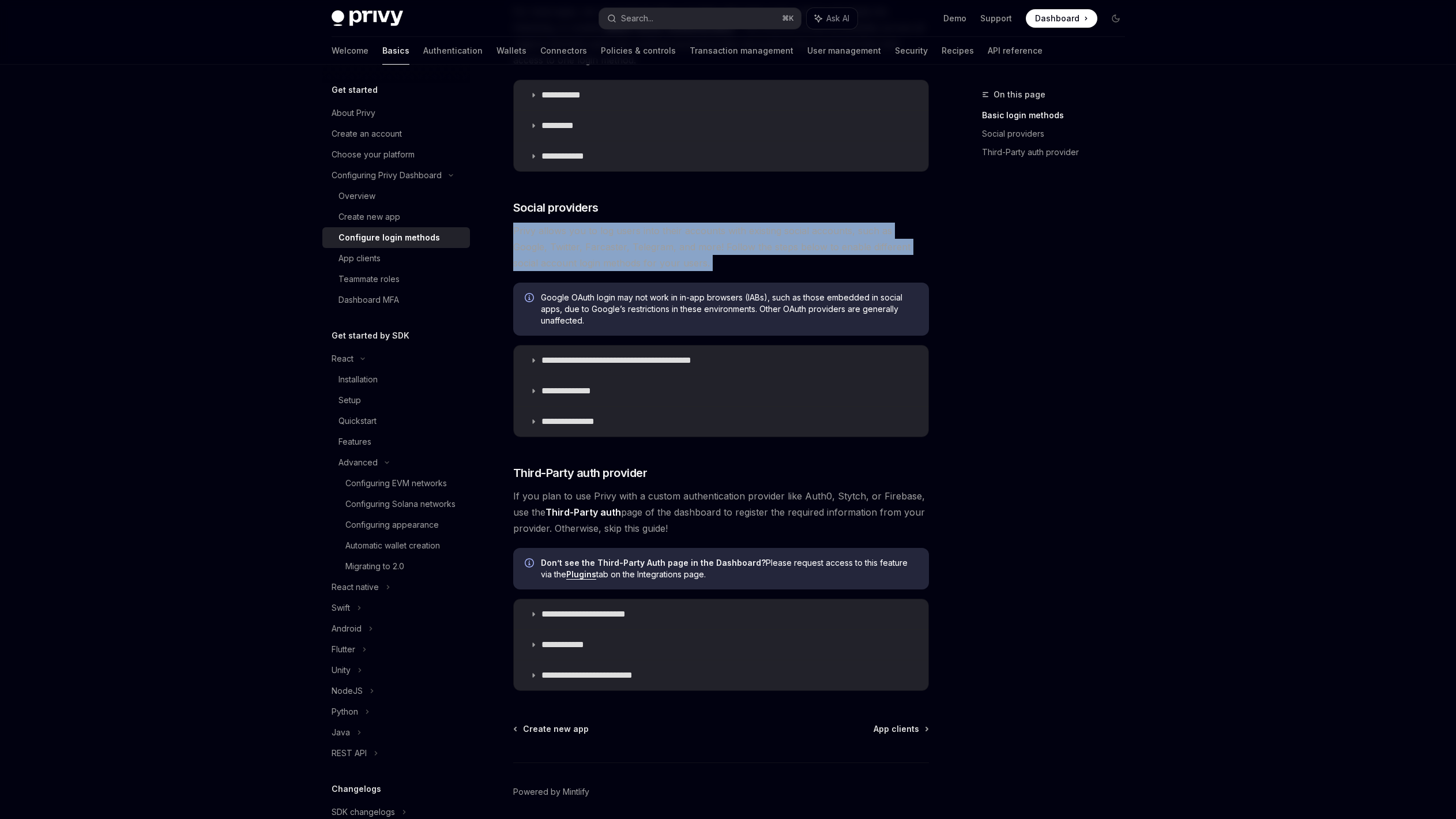
click at [650, 255] on span "Privy allows you to log users into their accounts with existing social accounts…" at bounding box center [721, 247] width 416 height 48
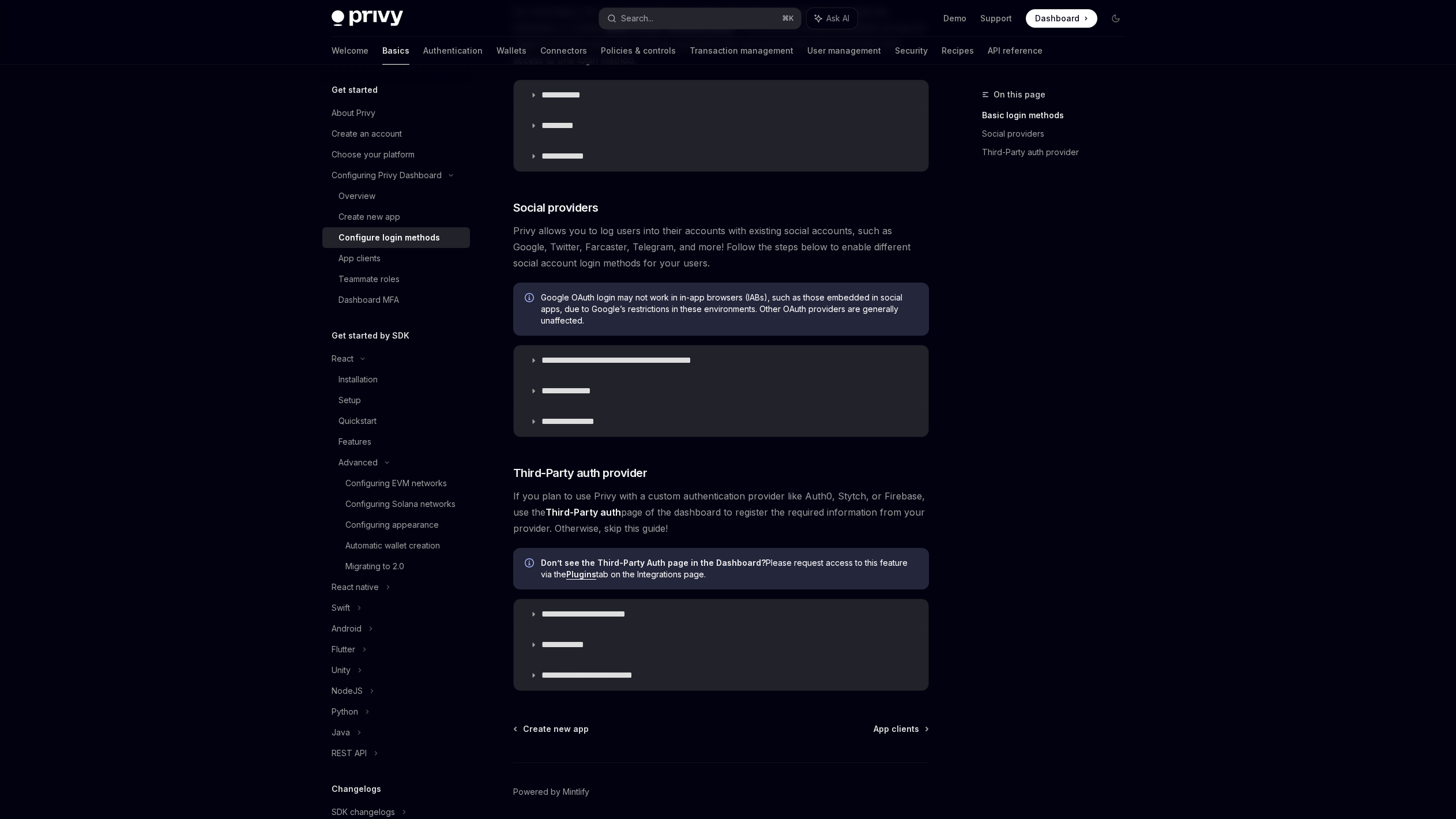
click at [654, 257] on span "Privy allows you to log users into their accounts with existing social accounts…" at bounding box center [721, 247] width 416 height 48
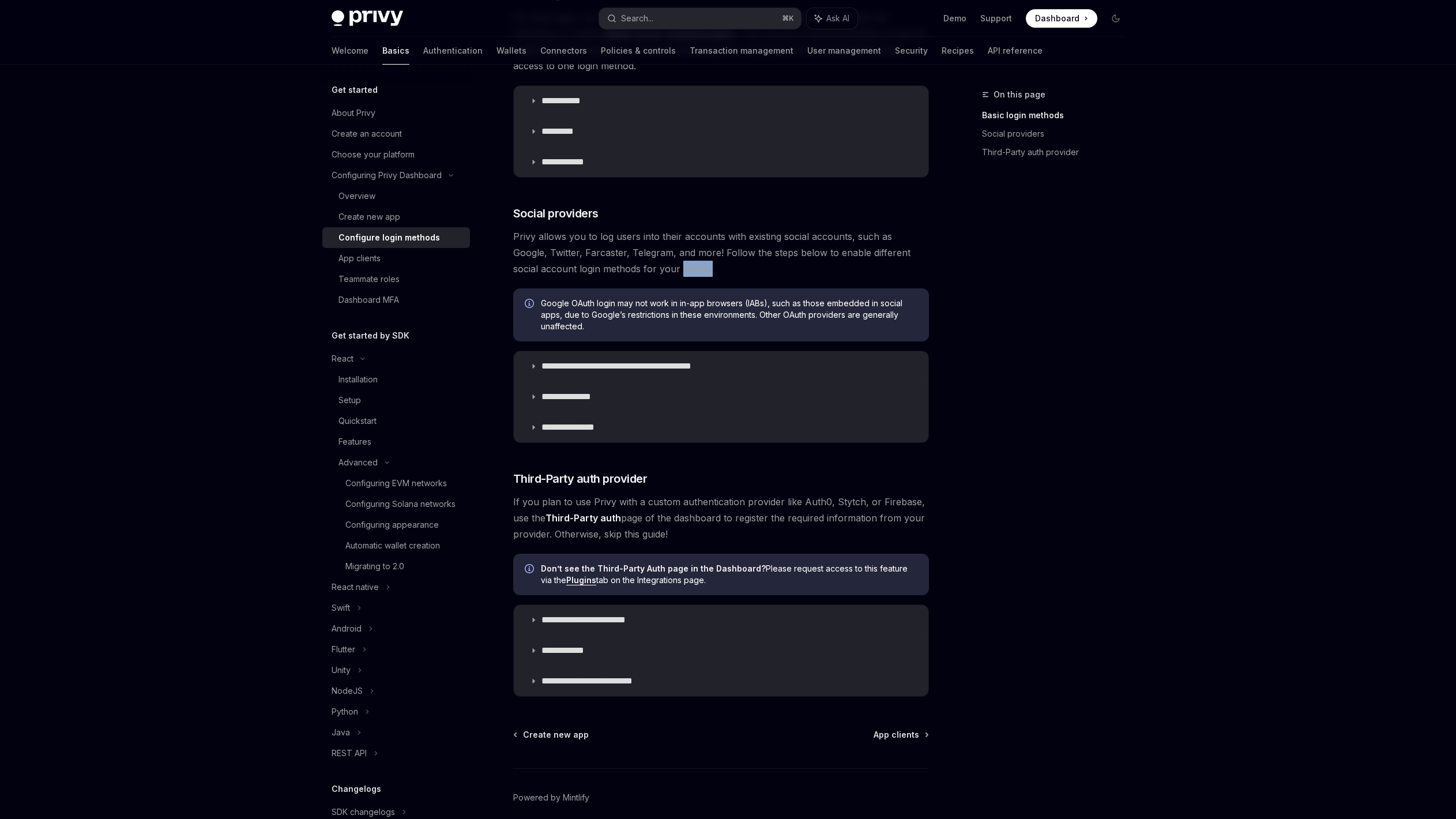
scroll to position [218, 0]
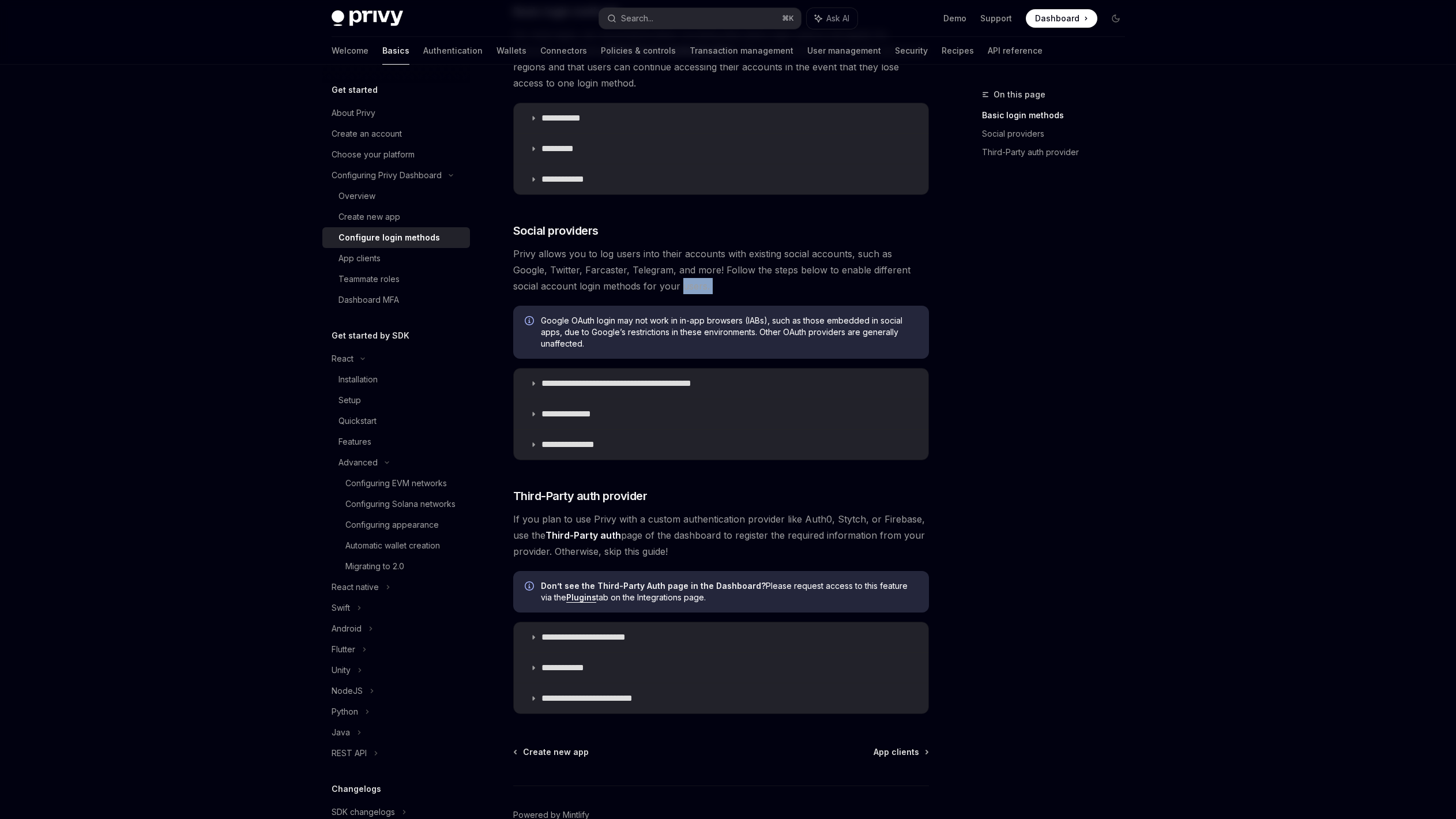
click at [675, 292] on span "Privy allows you to log users into their accounts with existing social accounts…" at bounding box center [721, 270] width 416 height 48
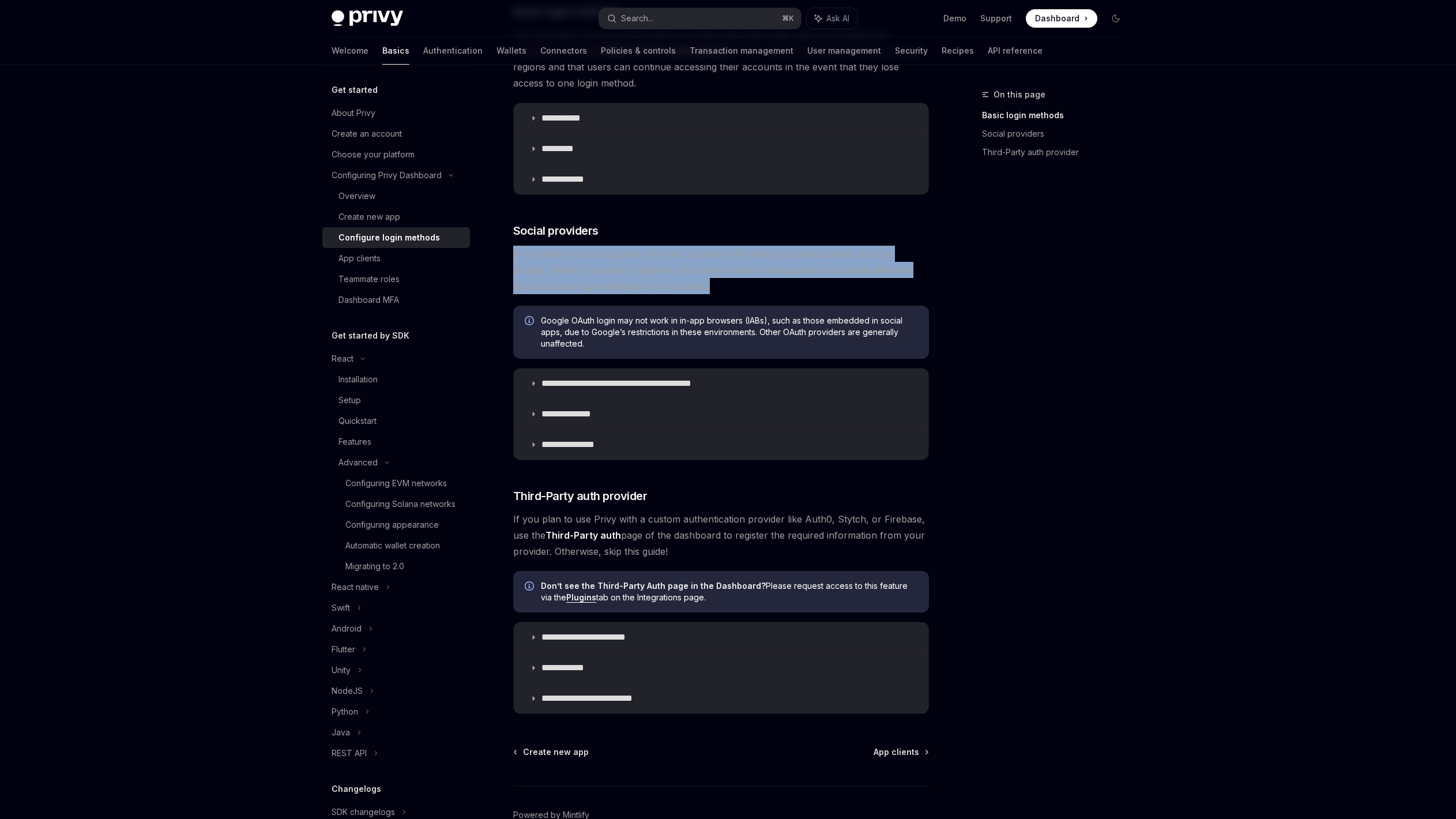
drag, startPoint x: 687, startPoint y: 290, endPoint x: 512, endPoint y: 258, distance: 177.9
click at [512, 259] on div "**********" at bounding box center [612, 377] width 636 height 1015
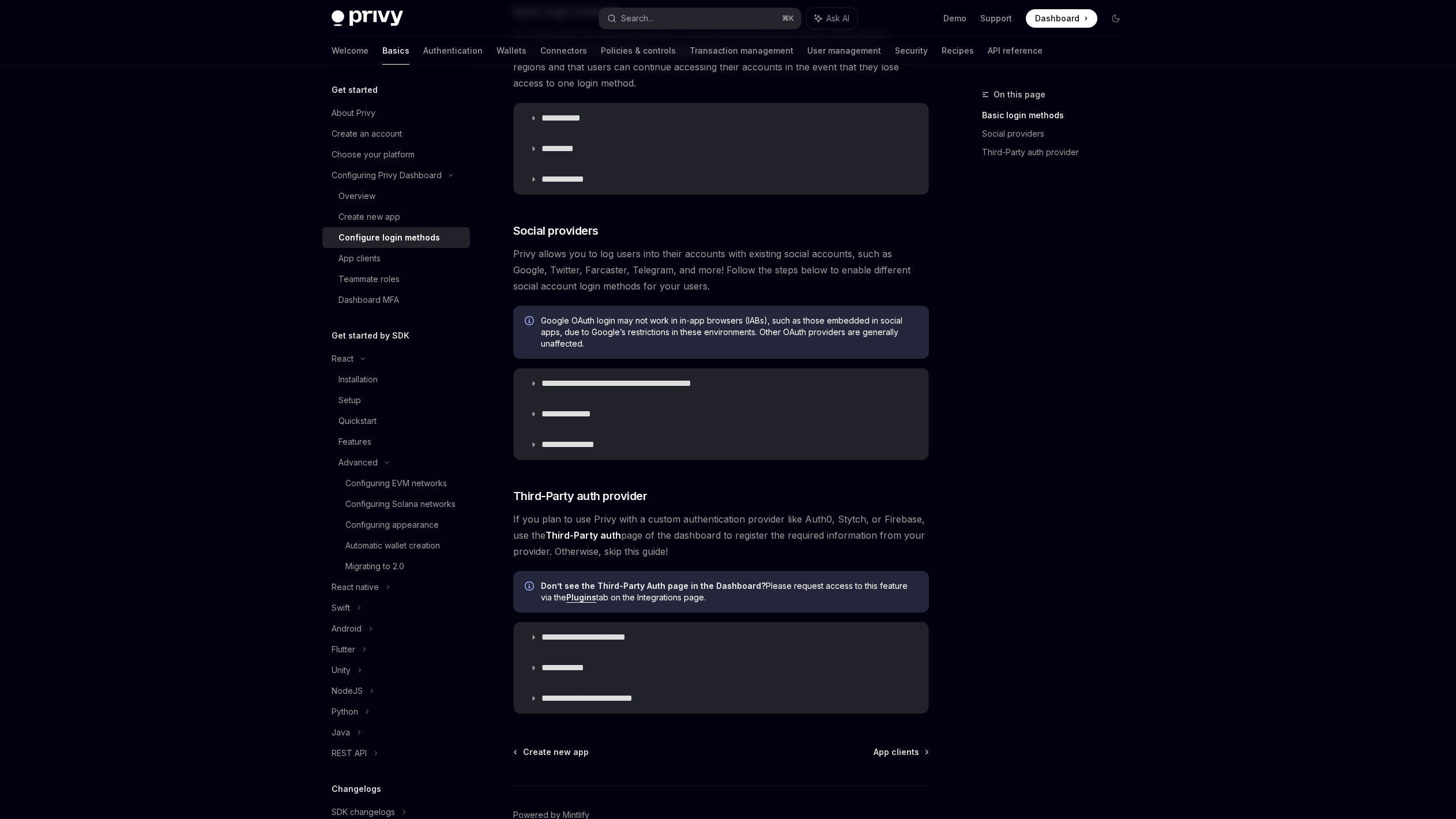
click at [513, 257] on div "**********" at bounding box center [612, 377] width 636 height 1015
click at [514, 257] on span "Privy allows you to log users into their accounts with existing social accounts…" at bounding box center [721, 270] width 416 height 48
click at [515, 257] on span "Privy allows you to log users into their accounts with existing social accounts…" at bounding box center [721, 270] width 416 height 48
click at [515, 257] on span "Privy allows you to log users into their accounts with existing social accounts…" at bounding box center [721, 270] width 416 height 48
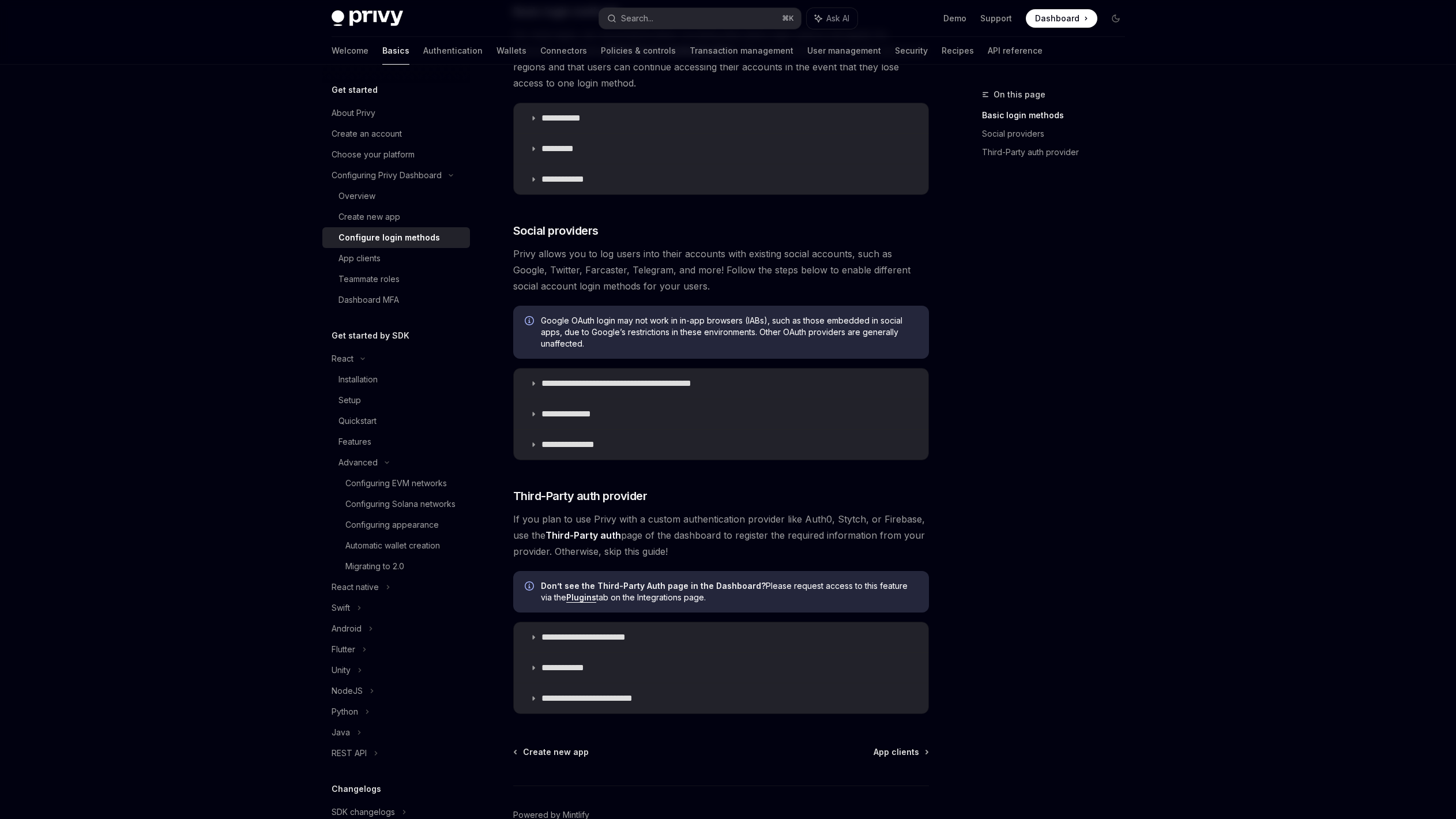
click at [607, 259] on span "Privy allows you to log users into their accounts with existing social accounts…" at bounding box center [721, 270] width 416 height 48
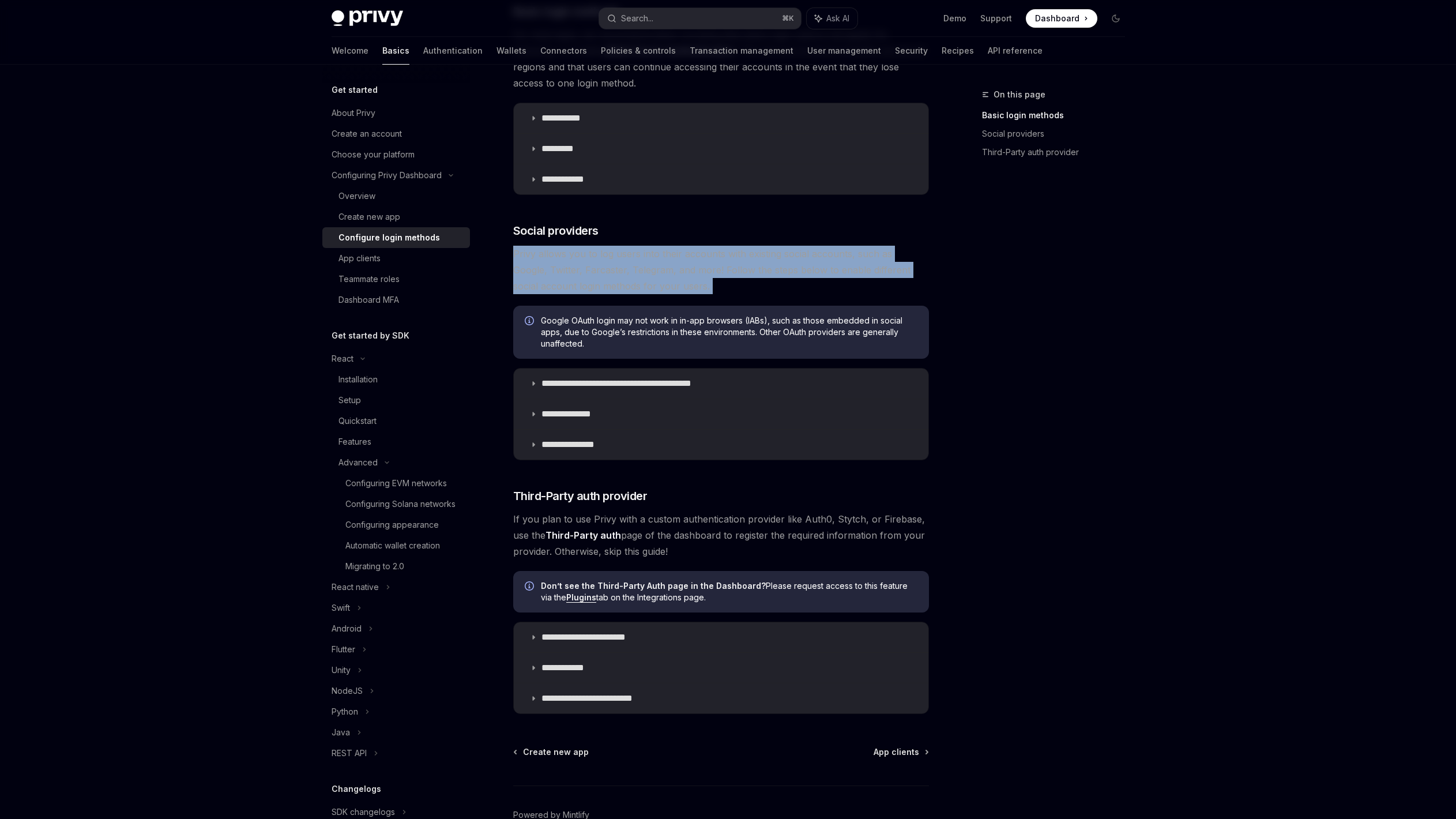
click at [607, 259] on span "Privy allows you to log users into their accounts with existing social accounts…" at bounding box center [721, 270] width 416 height 48
click at [628, 260] on span "Privy allows you to log users into their accounts with existing social accounts…" at bounding box center [721, 270] width 416 height 48
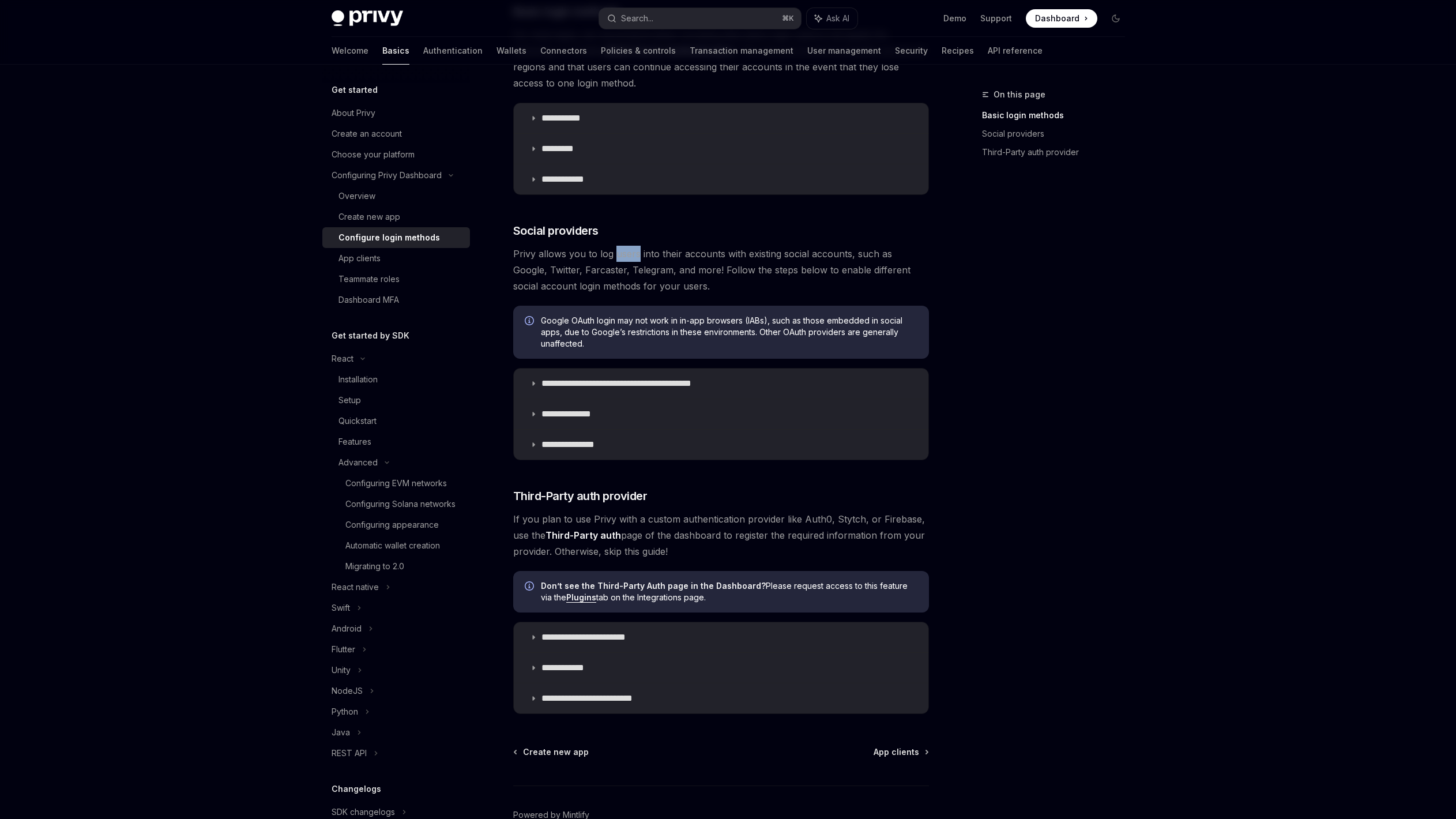
click at [628, 260] on span "Privy allows you to log users into their accounts with existing social accounts…" at bounding box center [721, 270] width 416 height 48
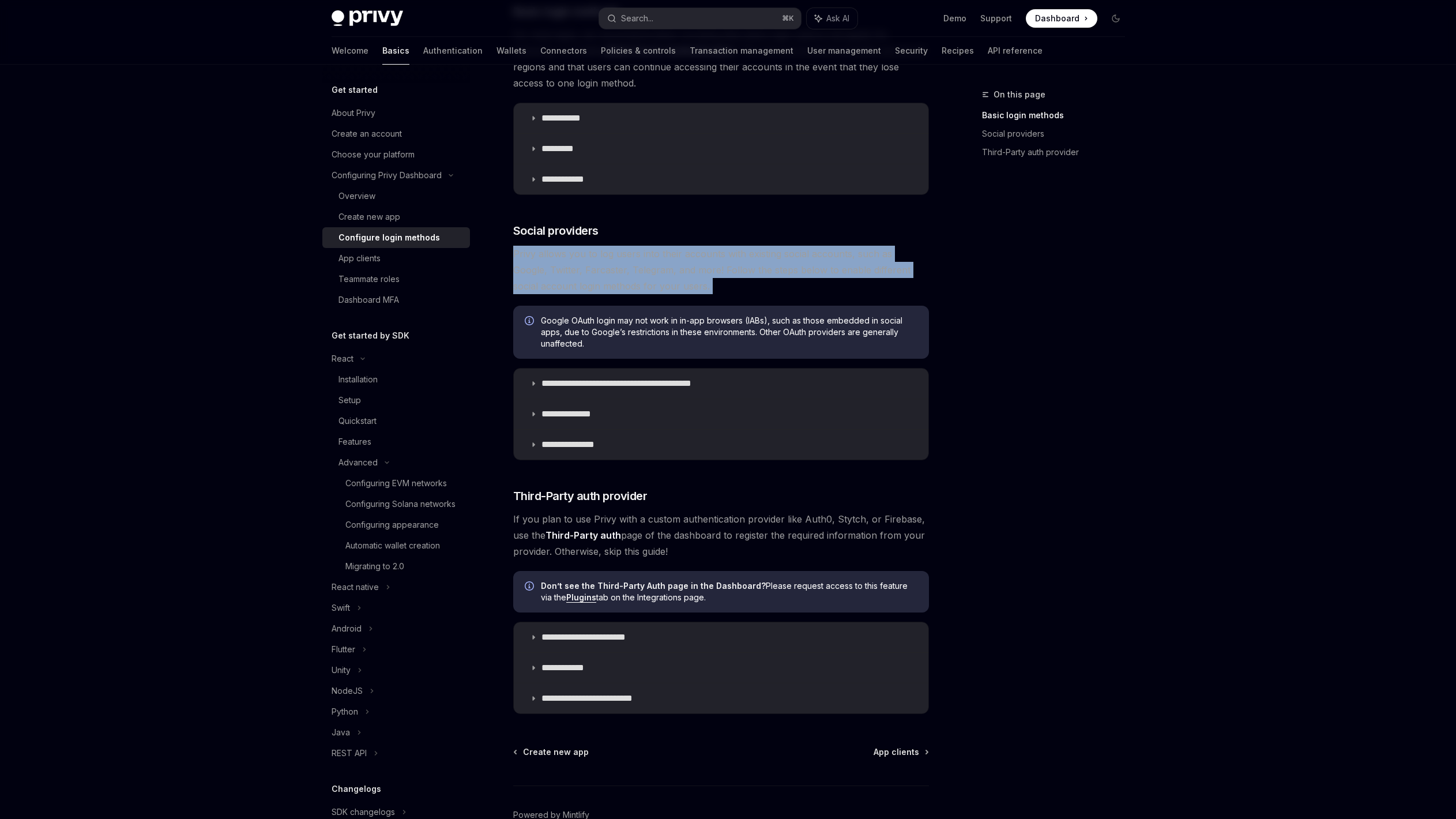
click at [628, 260] on span "Privy allows you to log users into their accounts with existing social accounts…" at bounding box center [721, 270] width 416 height 48
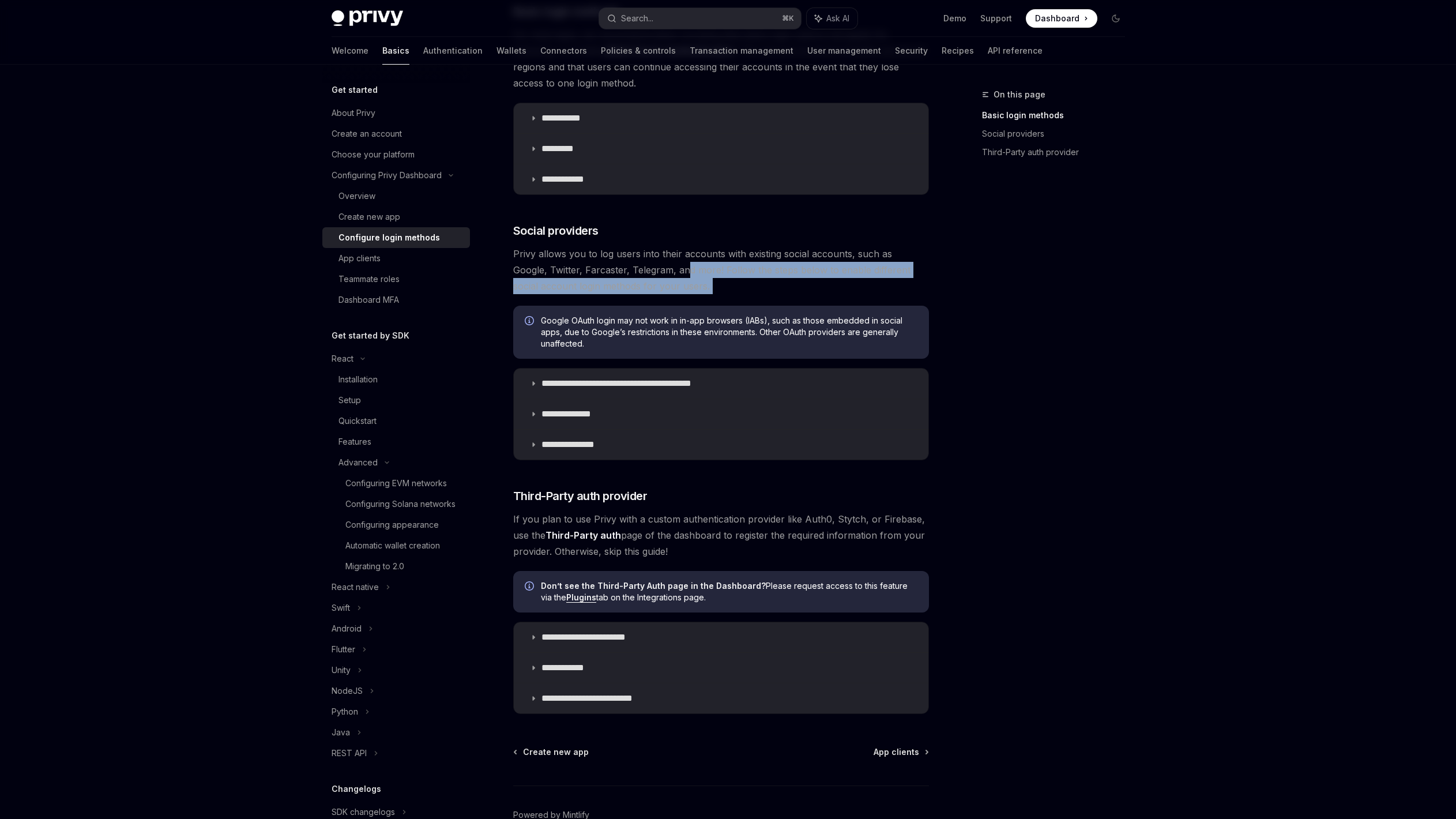
click at [652, 268] on span "Privy allows you to log users into their accounts with existing social accounts…" at bounding box center [721, 270] width 416 height 48
drag, startPoint x: 649, startPoint y: 276, endPoint x: 655, endPoint y: 278, distance: 6.3
click at [650, 276] on span "Privy allows you to log users into their accounts with existing social accounts…" at bounding box center [721, 270] width 416 height 48
click at [677, 284] on span "Privy allows you to log users into their accounts with existing social accounts…" at bounding box center [721, 270] width 416 height 48
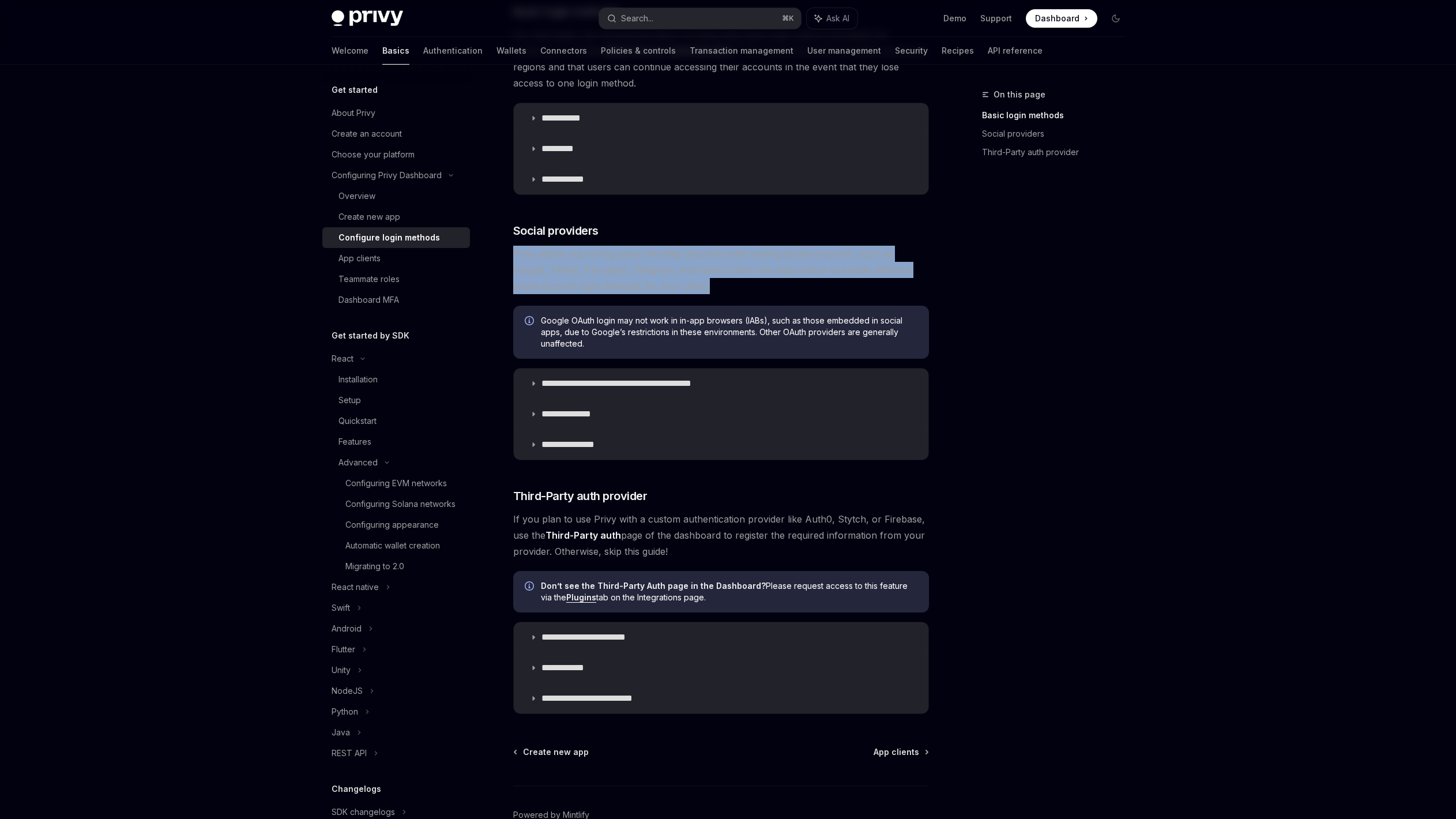
drag, startPoint x: 683, startPoint y: 284, endPoint x: 502, endPoint y: 248, distance: 184.5
click at [502, 248] on div "**********" at bounding box center [612, 377] width 636 height 1015
click at [504, 225] on link "​" at bounding box center [502, 230] width 23 height 16
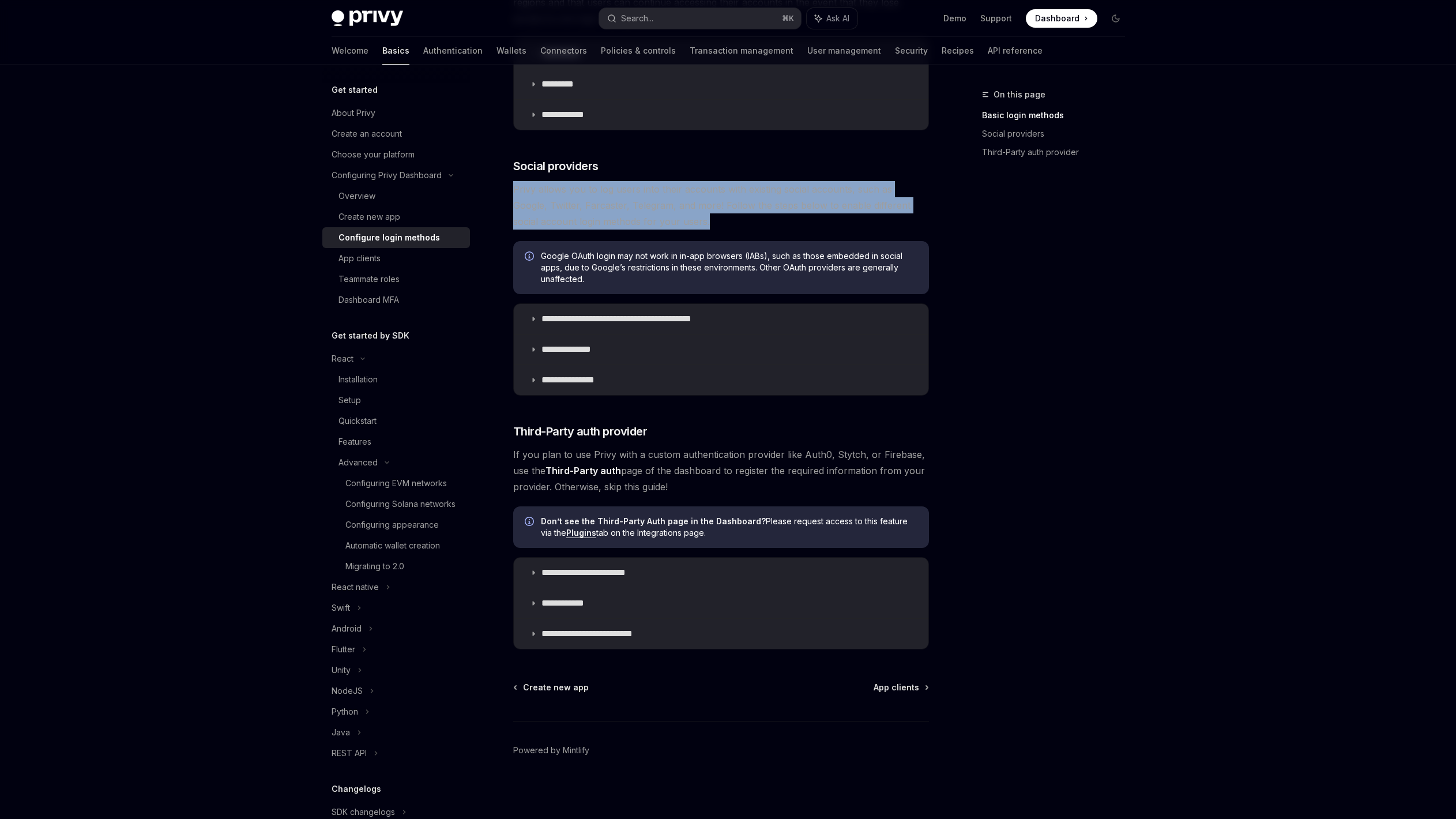
scroll to position [284, 0]
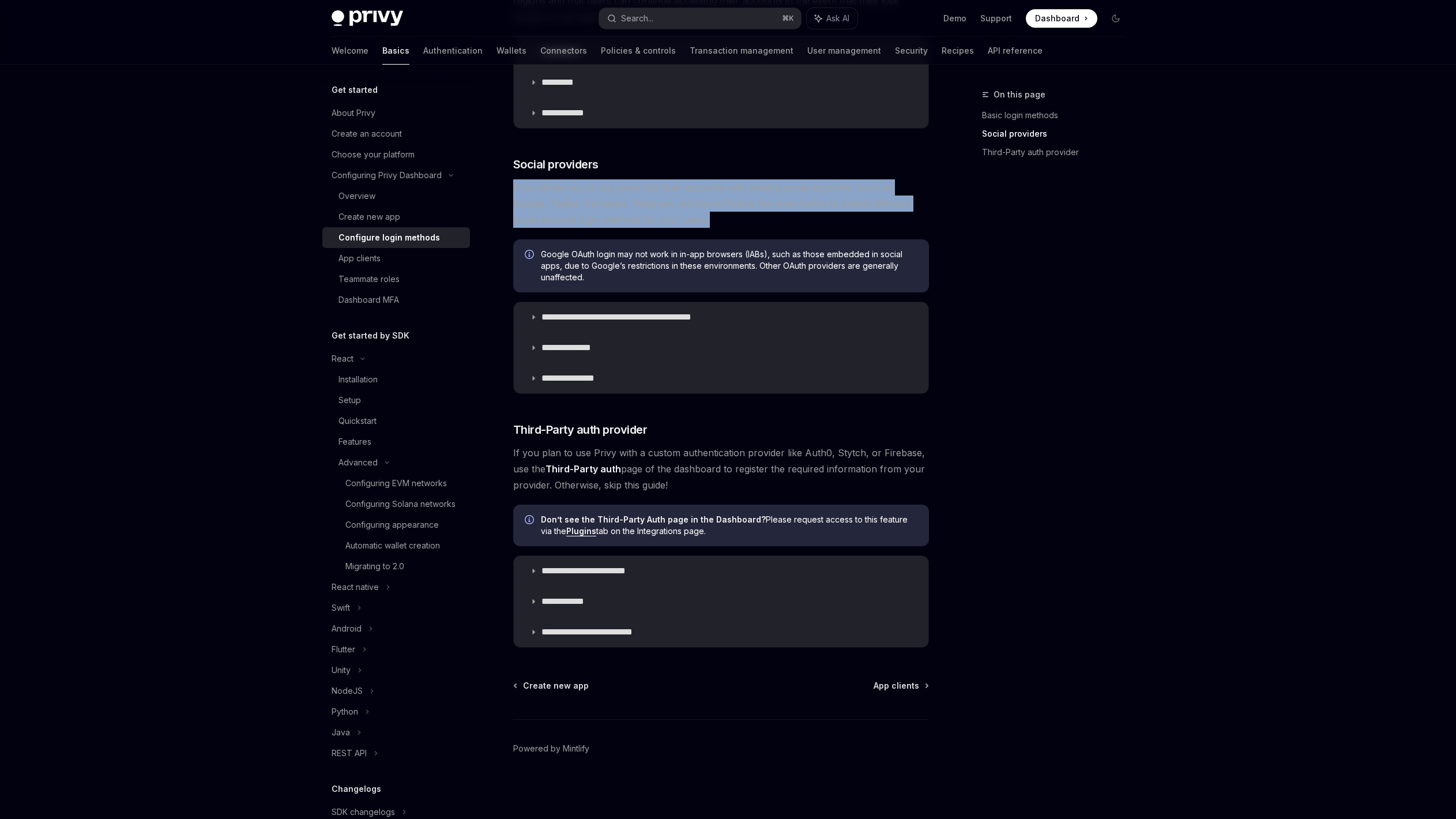
drag, startPoint x: 505, startPoint y: 225, endPoint x: 561, endPoint y: 212, distance: 57.5
click at [522, 235] on div "**********" at bounding box center [721, 254] width 416 height 787
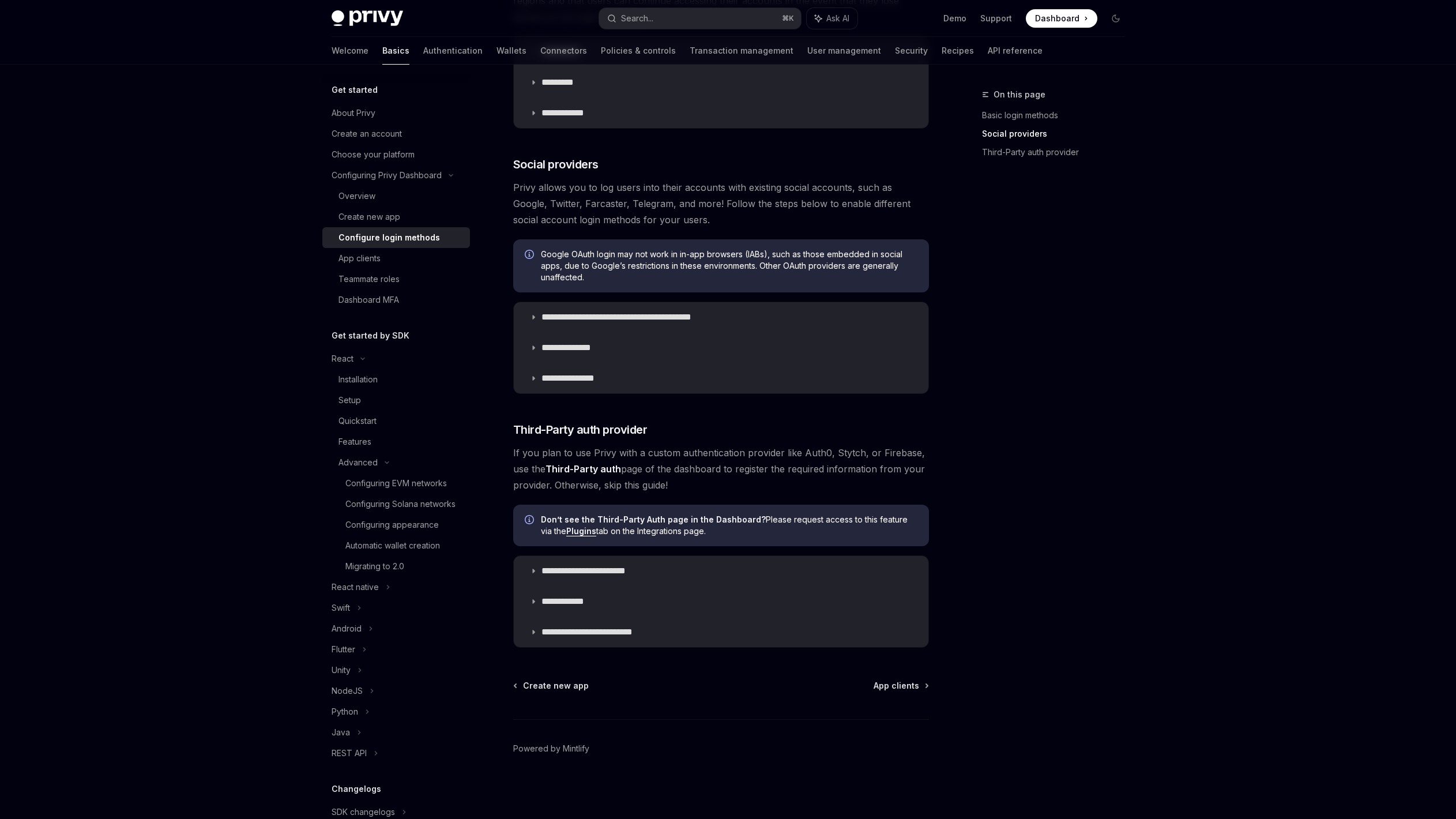
click at [561, 212] on span "Privy allows you to log users into their accounts with existing social accounts…" at bounding box center [721, 203] width 416 height 48
click at [603, 211] on span "Privy allows you to log users into their accounts with existing social accounts…" at bounding box center [721, 203] width 416 height 48
click at [634, 321] on p "**********" at bounding box center [636, 317] width 190 height 12
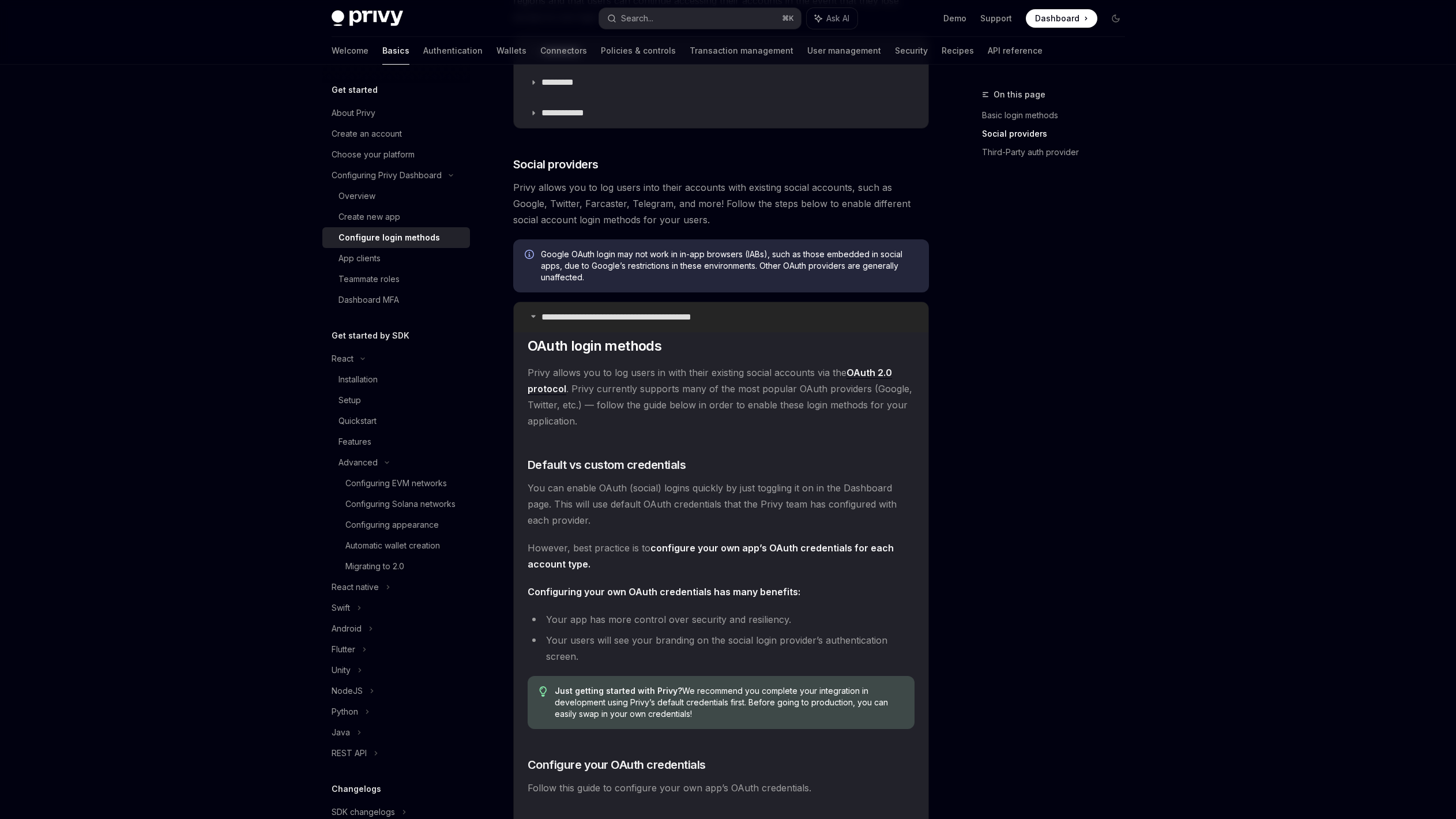
click at [650, 313] on p "**********" at bounding box center [636, 317] width 190 height 12
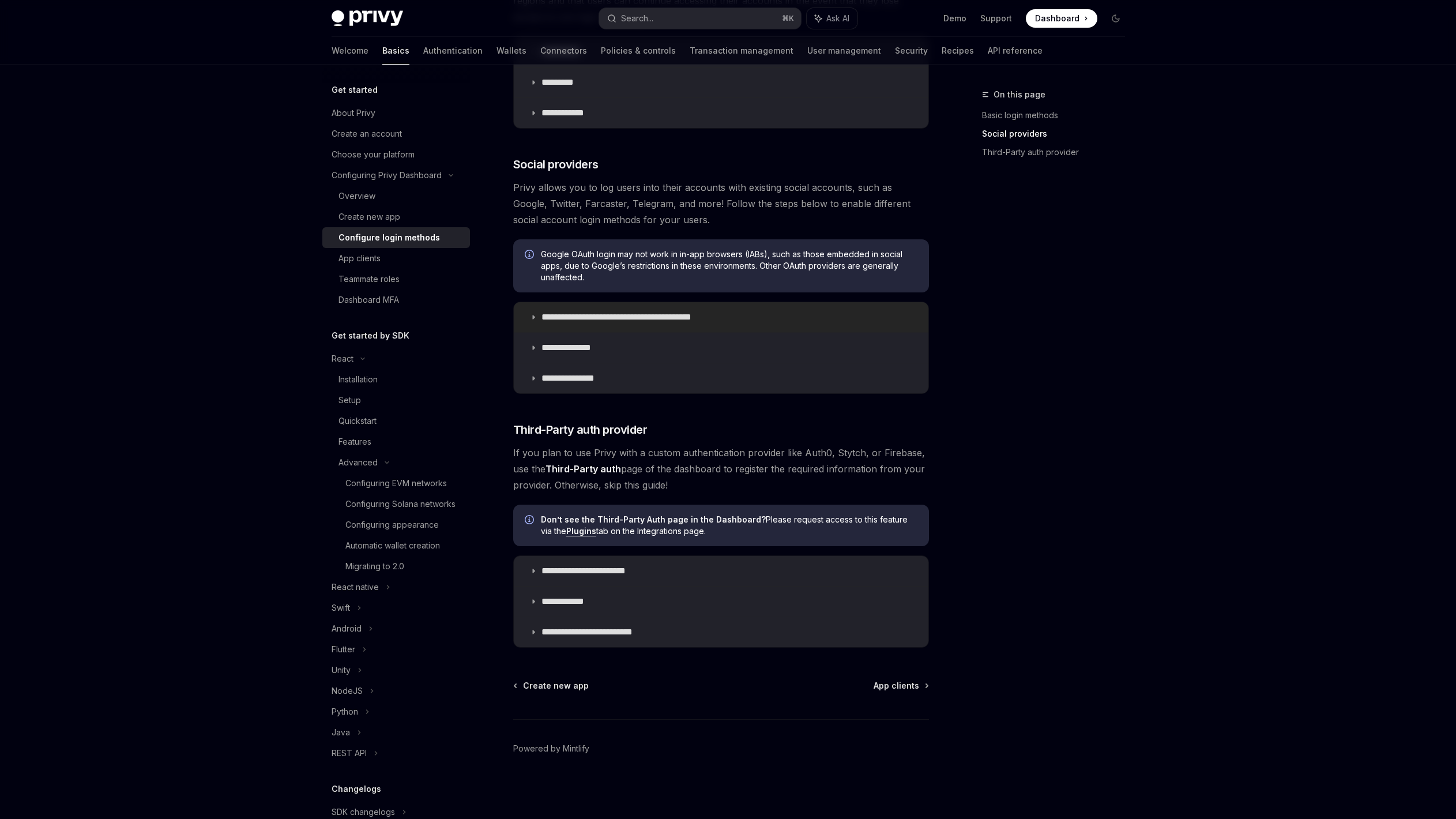
click at [649, 307] on summary "**********" at bounding box center [721, 317] width 415 height 30
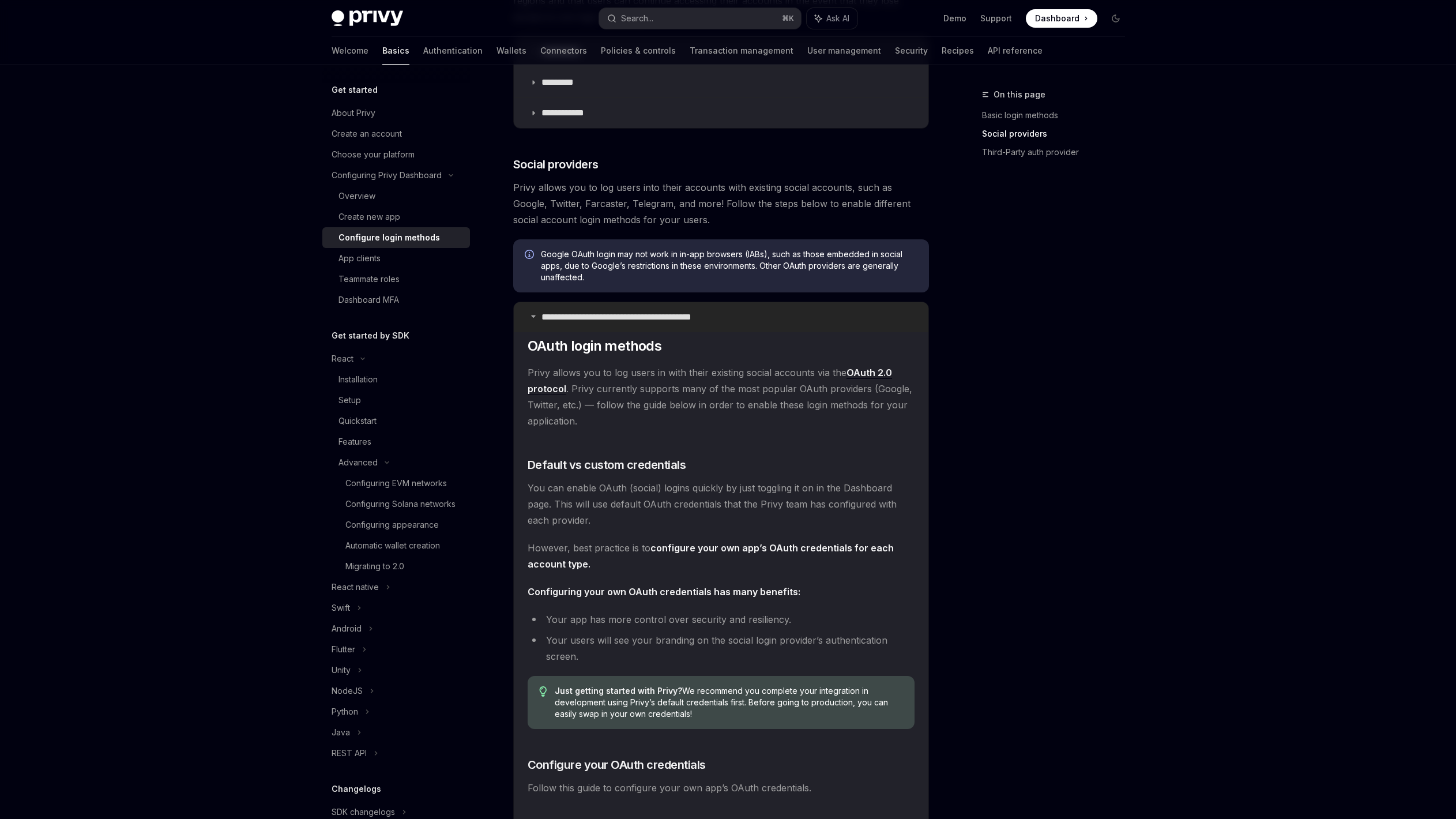
click at [645, 308] on summary "**********" at bounding box center [721, 317] width 415 height 30
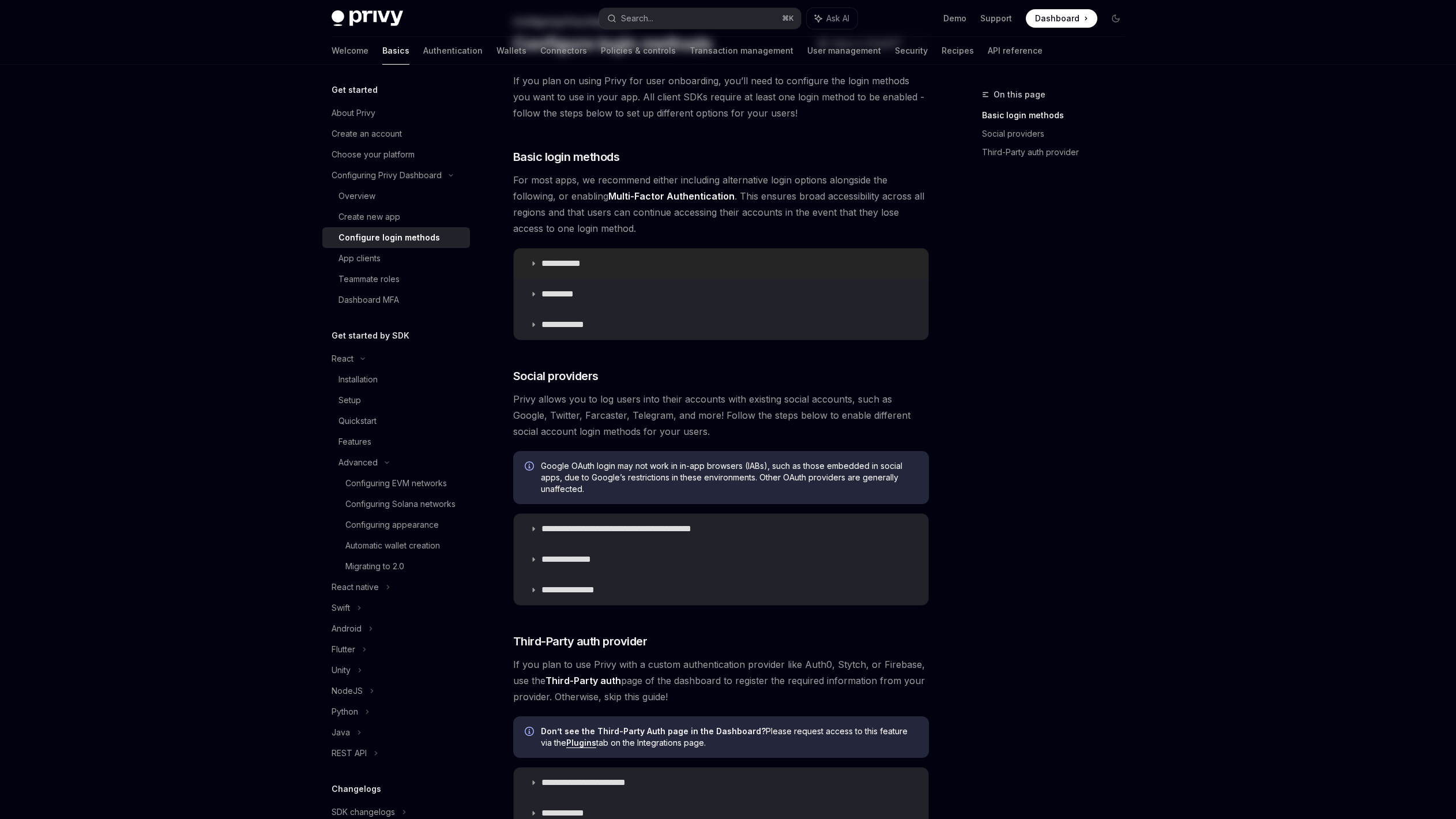
scroll to position [97, 0]
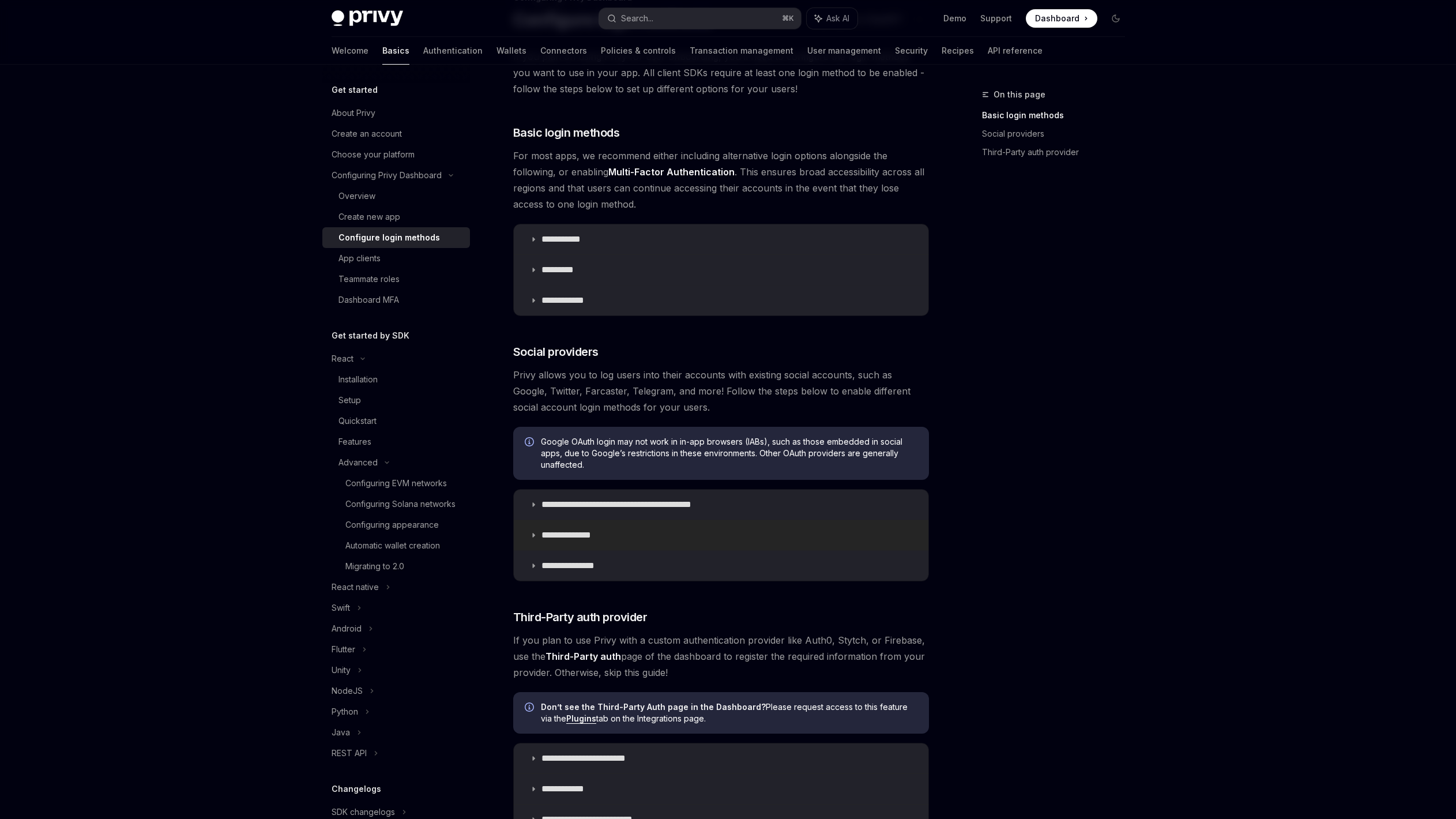
click at [629, 529] on summary "**********" at bounding box center [721, 535] width 415 height 30
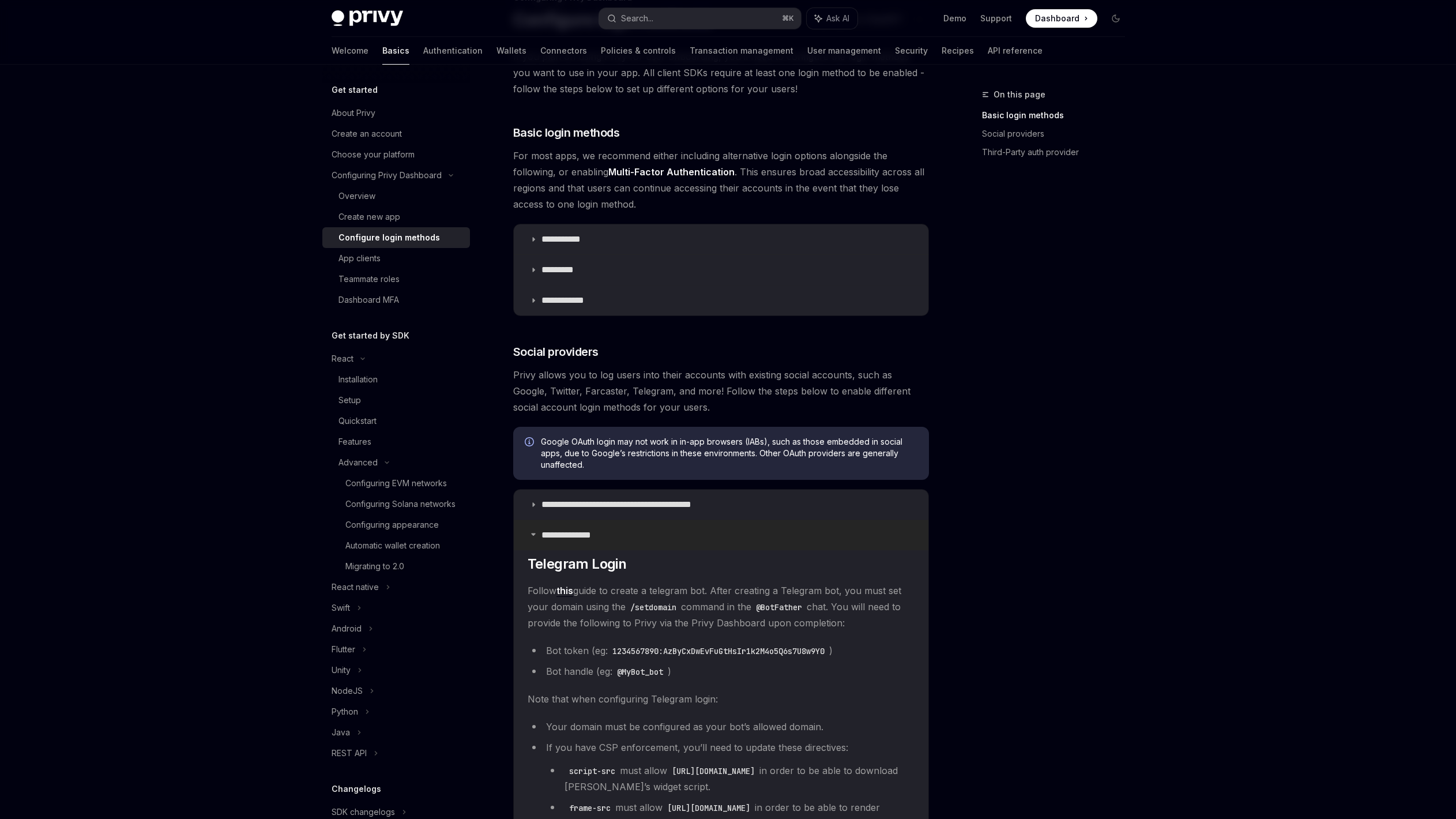
click at [635, 537] on summary "**********" at bounding box center [721, 535] width 415 height 30
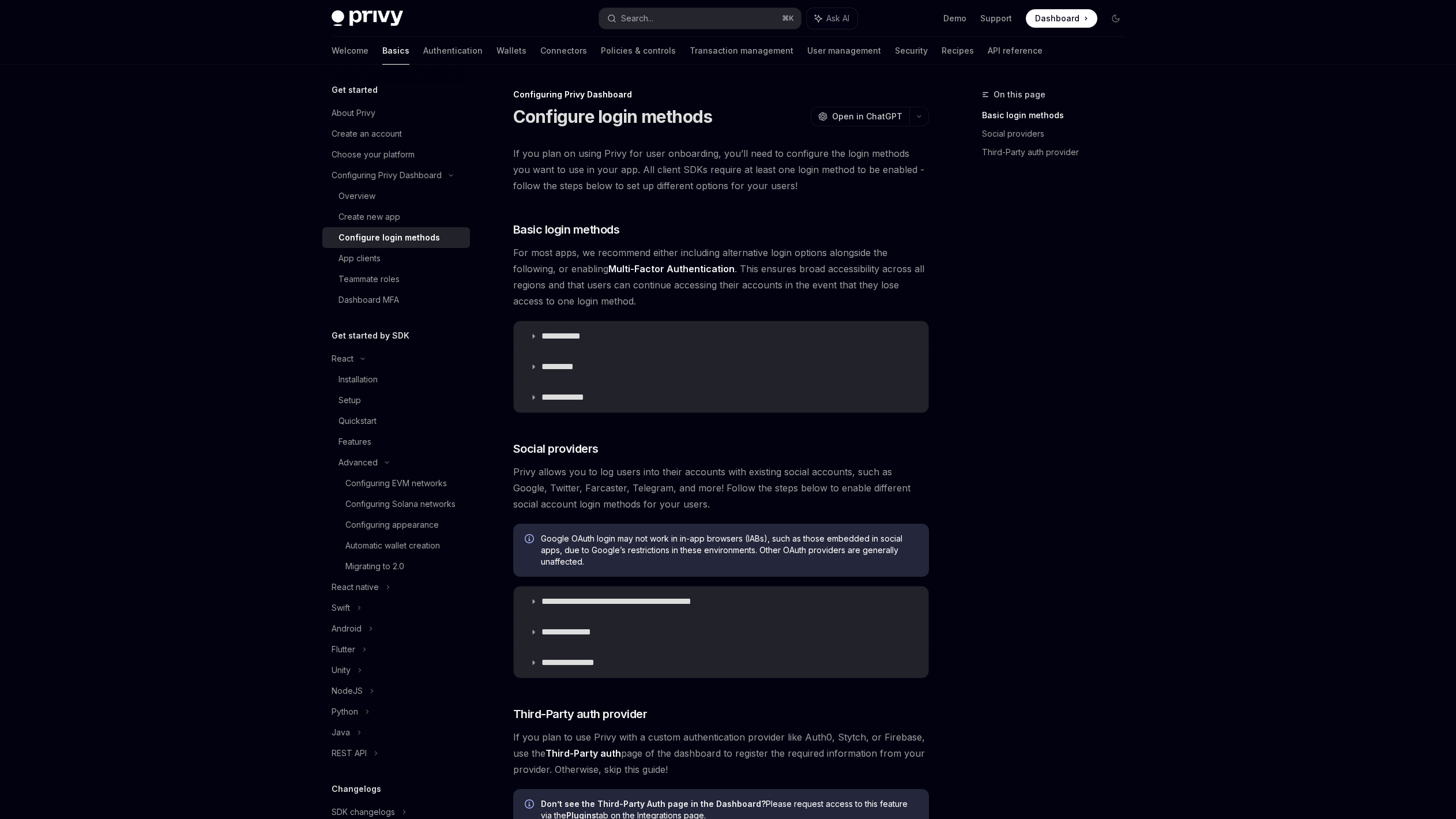
click at [669, 296] on span "For most apps, we recommend either including alternative login options alongsid…" at bounding box center [721, 276] width 416 height 65
drag, startPoint x: 669, startPoint y: 296, endPoint x: 677, endPoint y: 291, distance: 9.4
click at [671, 296] on span "For most apps, we recommend either including alternative login options alongsid…" at bounding box center [721, 276] width 416 height 65
click at [684, 288] on span "For most apps, we recommend either including alternative login options alongsid…" at bounding box center [721, 276] width 416 height 65
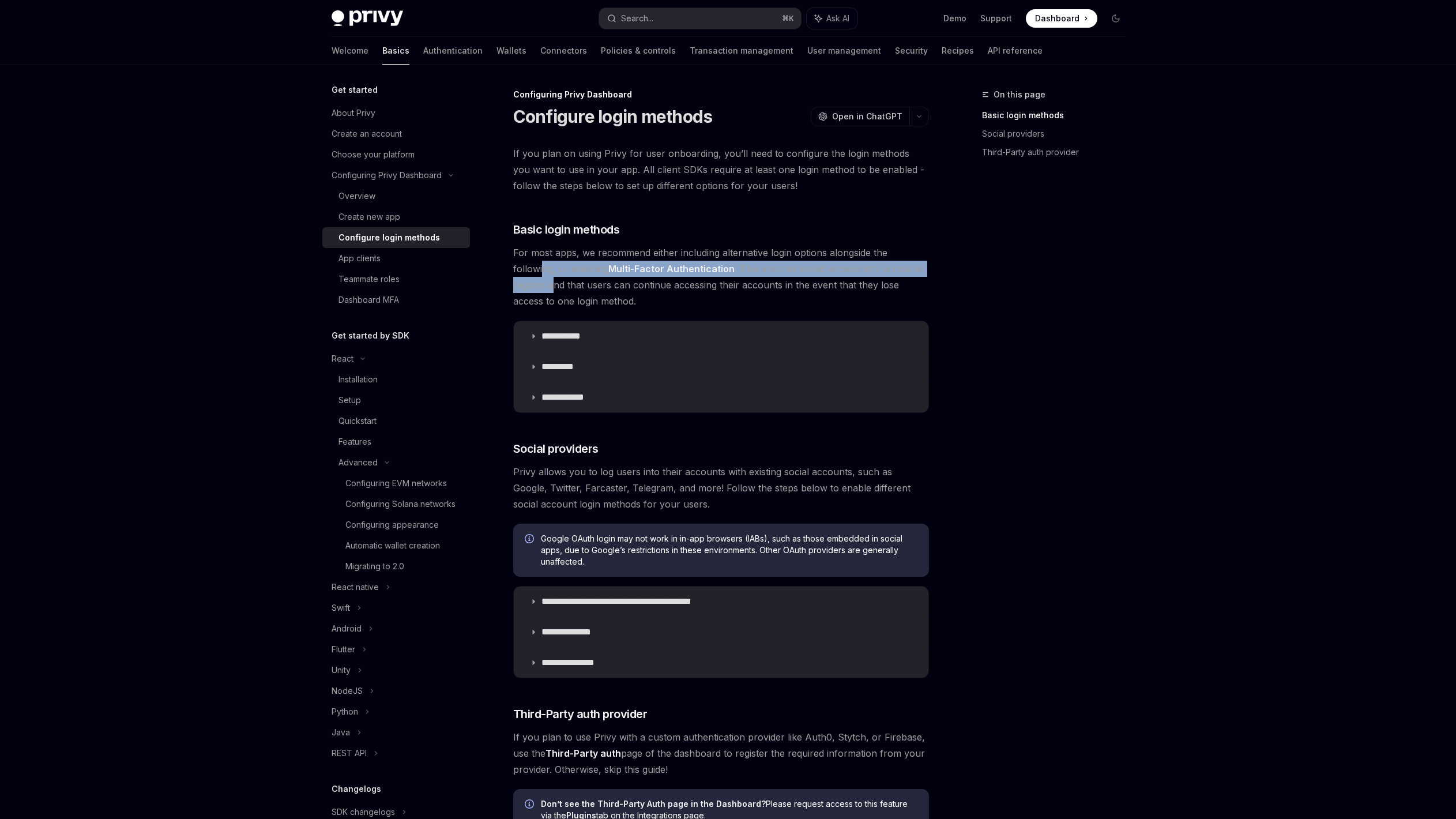
drag, startPoint x: 552, startPoint y: 276, endPoint x: 554, endPoint y: 287, distance: 11.2
click at [554, 287] on span "For most apps, we recommend either including alternative login options alongsid…" at bounding box center [721, 276] width 416 height 65
